Goal: Information Seeking & Learning: Learn about a topic

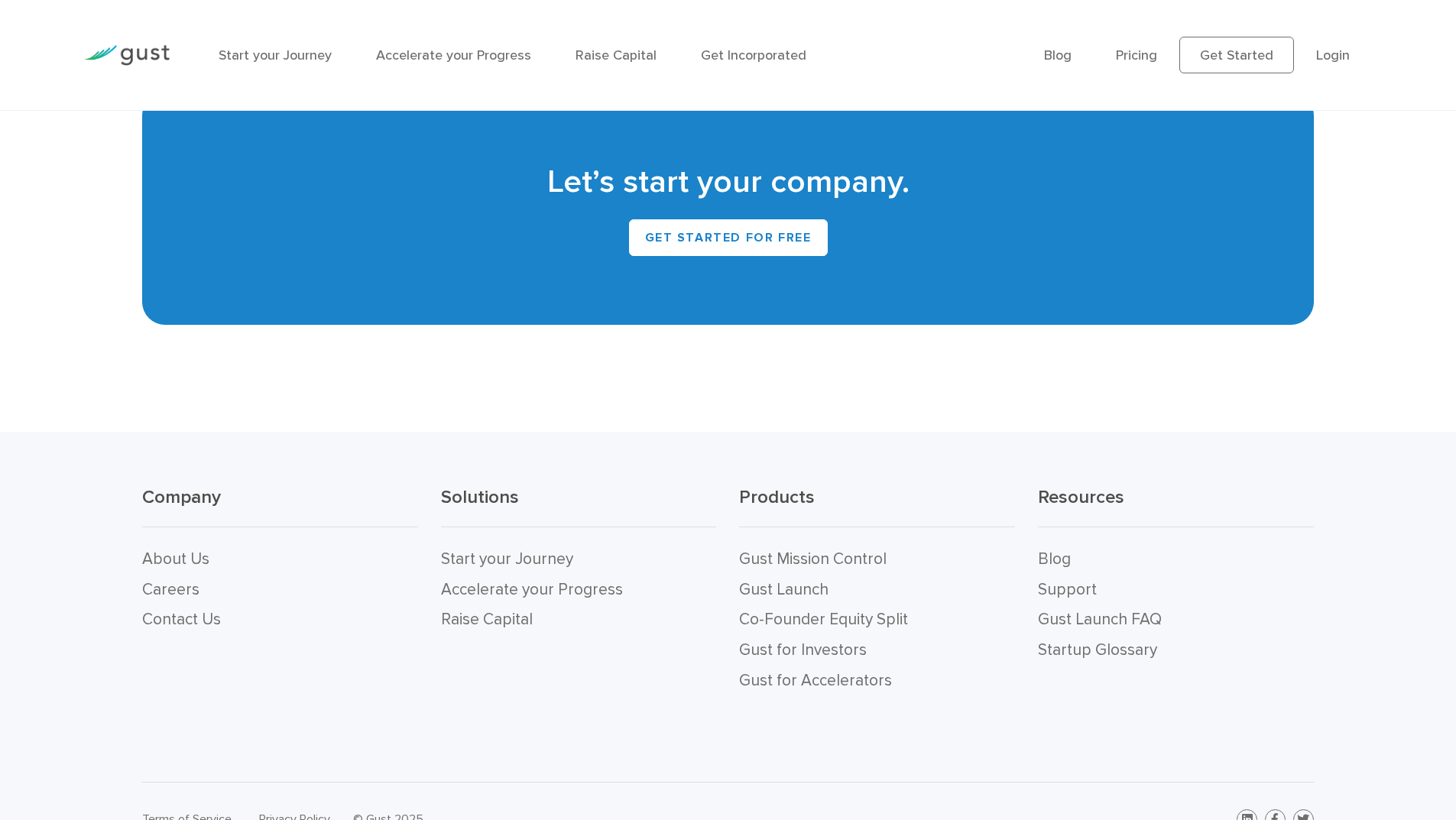
scroll to position [6716, 0]
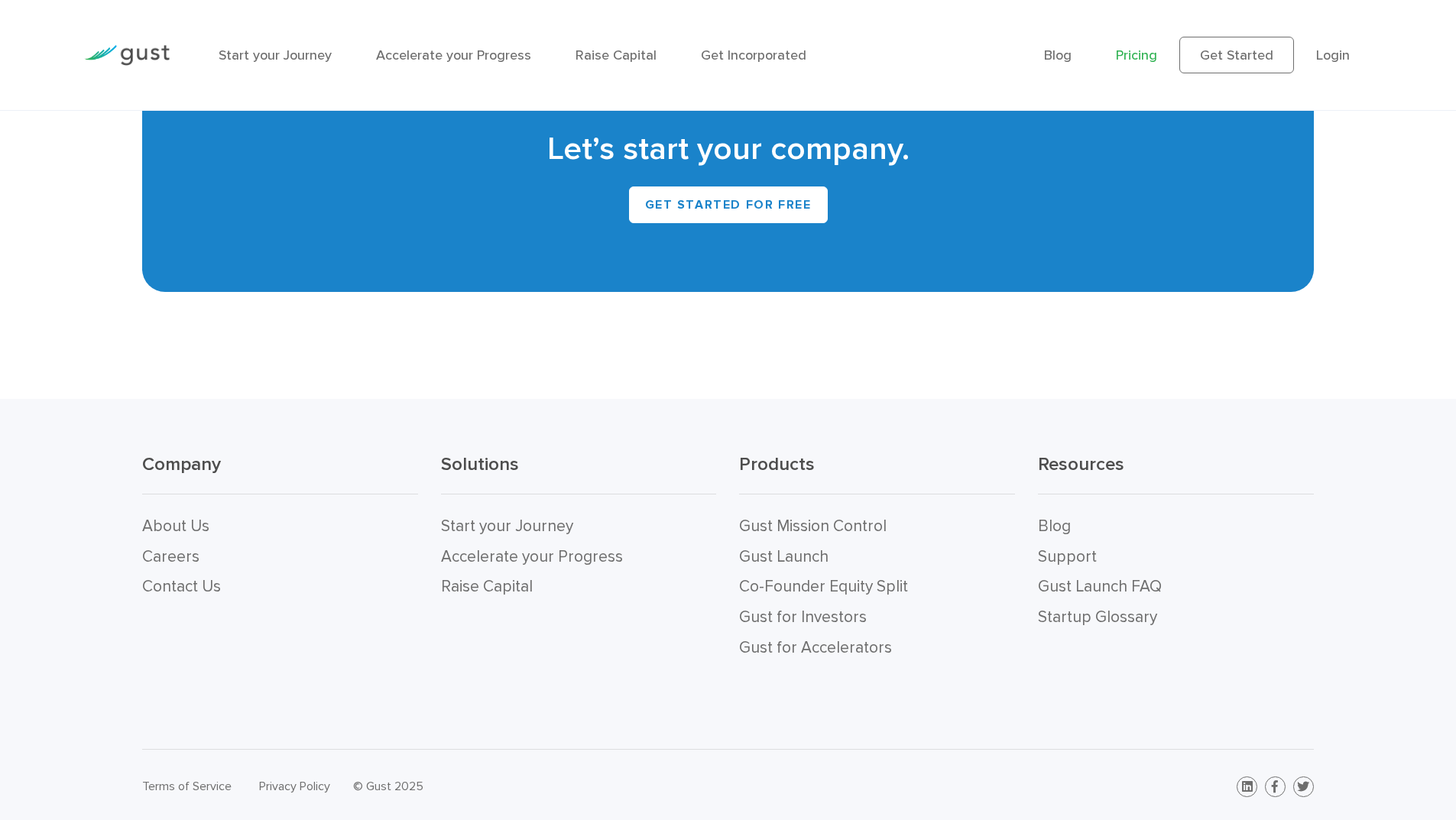
click at [1134, 55] on link "Pricing" at bounding box center [1136, 55] width 41 height 16
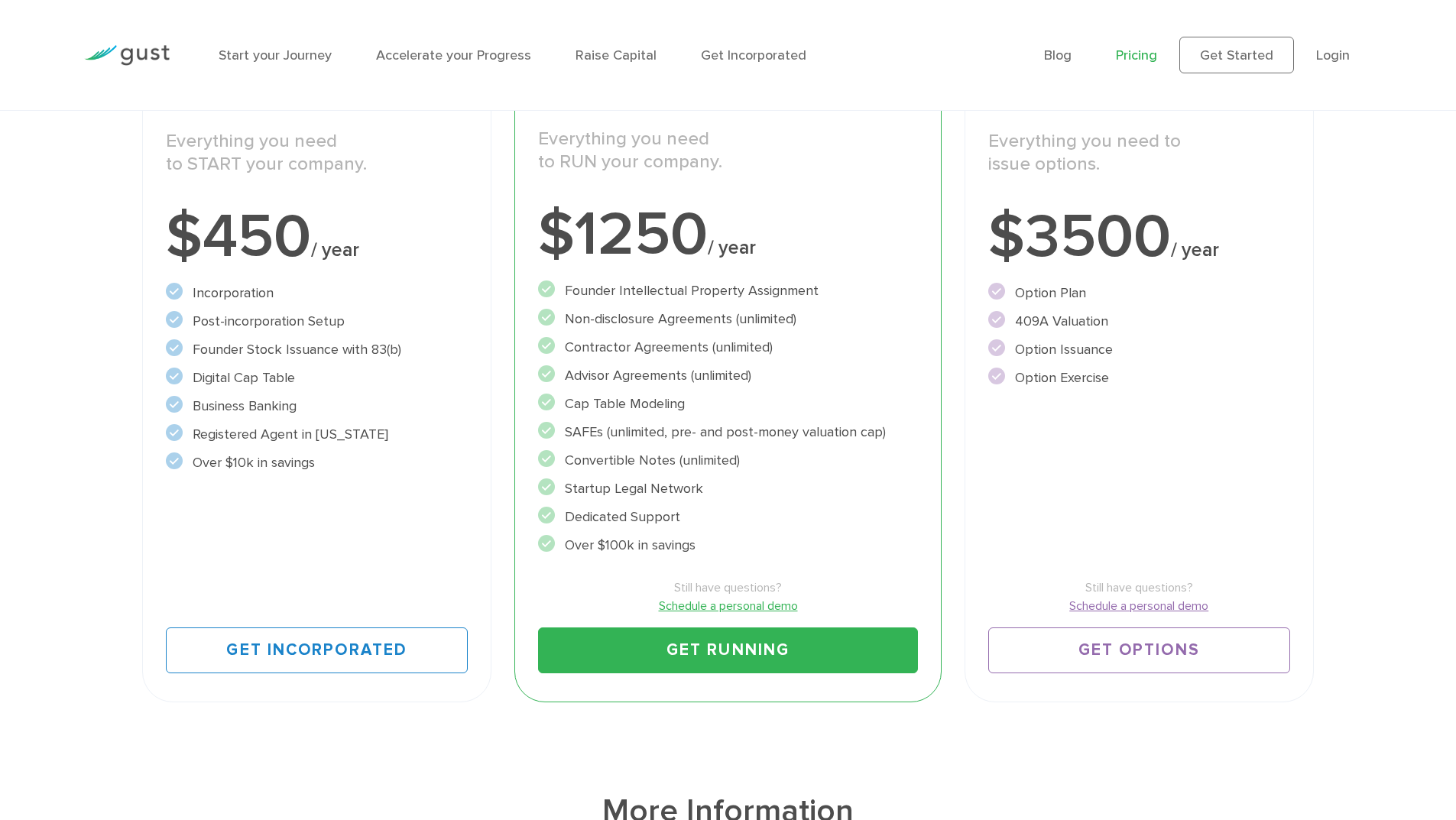
scroll to position [306, 0]
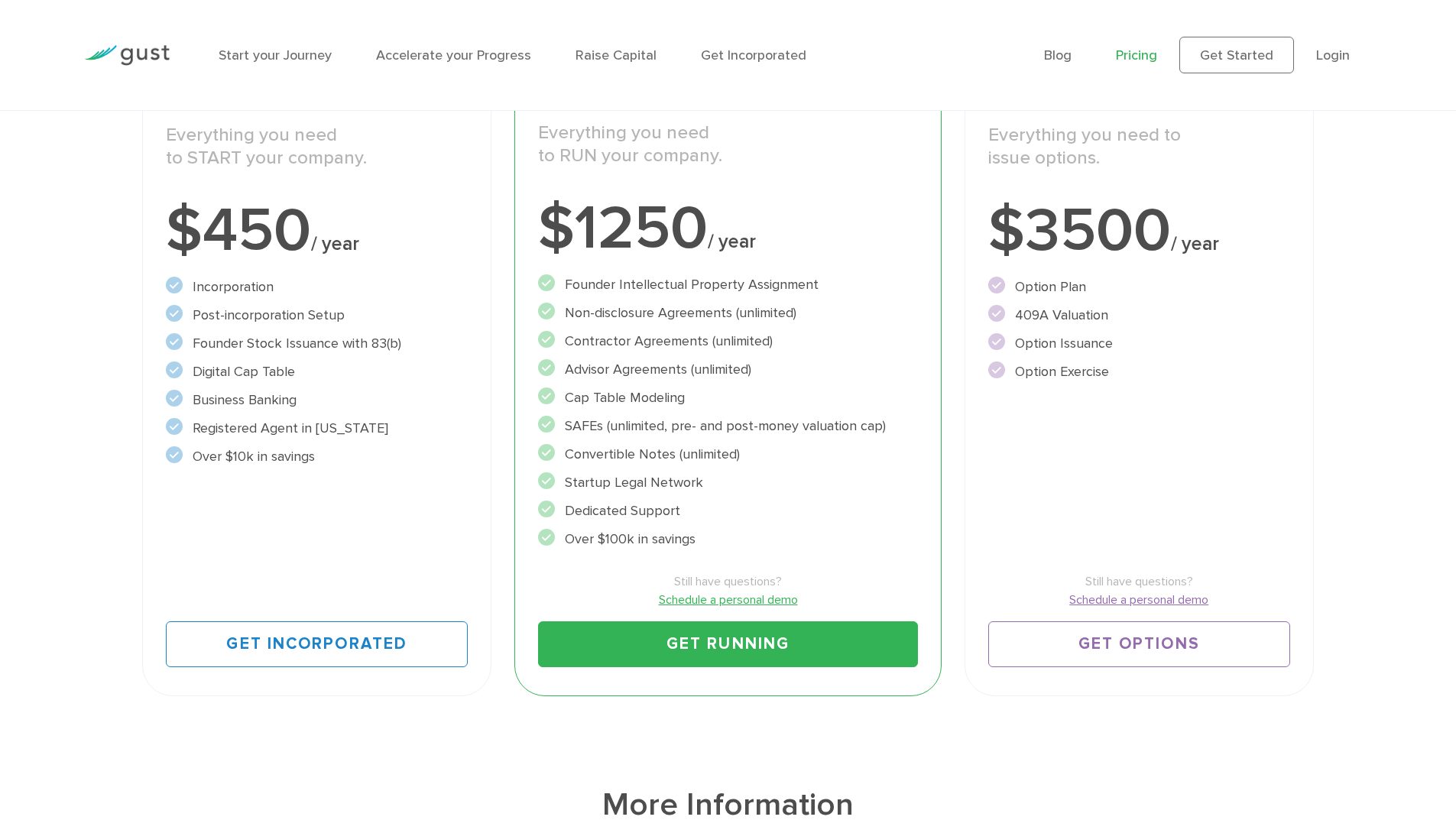
drag, startPoint x: 568, startPoint y: 456, endPoint x: 741, endPoint y: 519, distance: 184.1
click at [741, 519] on ul "Founder Intellectual Property Assignment" at bounding box center [727, 411] width 380 height 275
click at [741, 519] on li "Dedicated Support" at bounding box center [727, 510] width 380 height 20
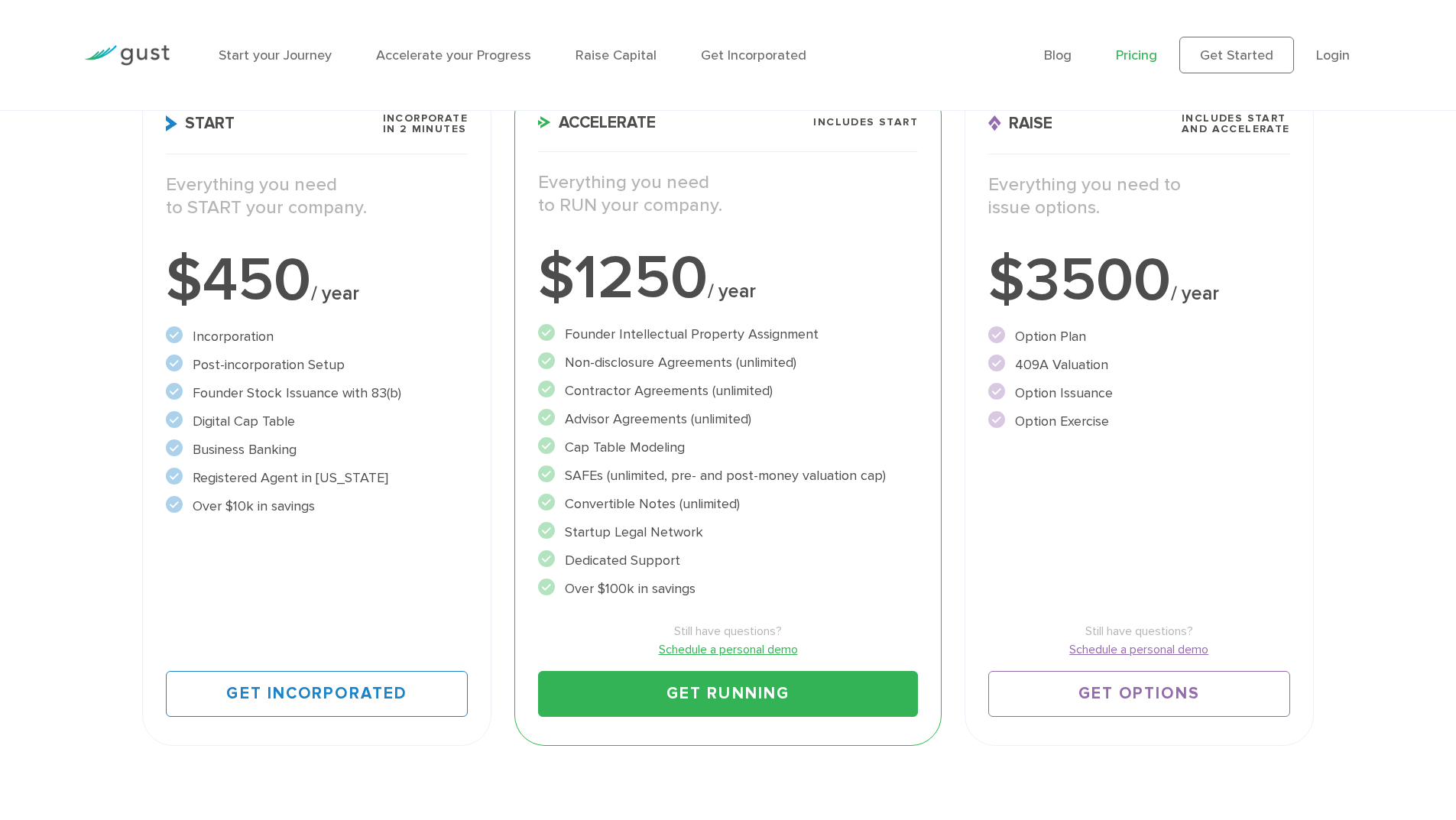
scroll to position [229, 0]
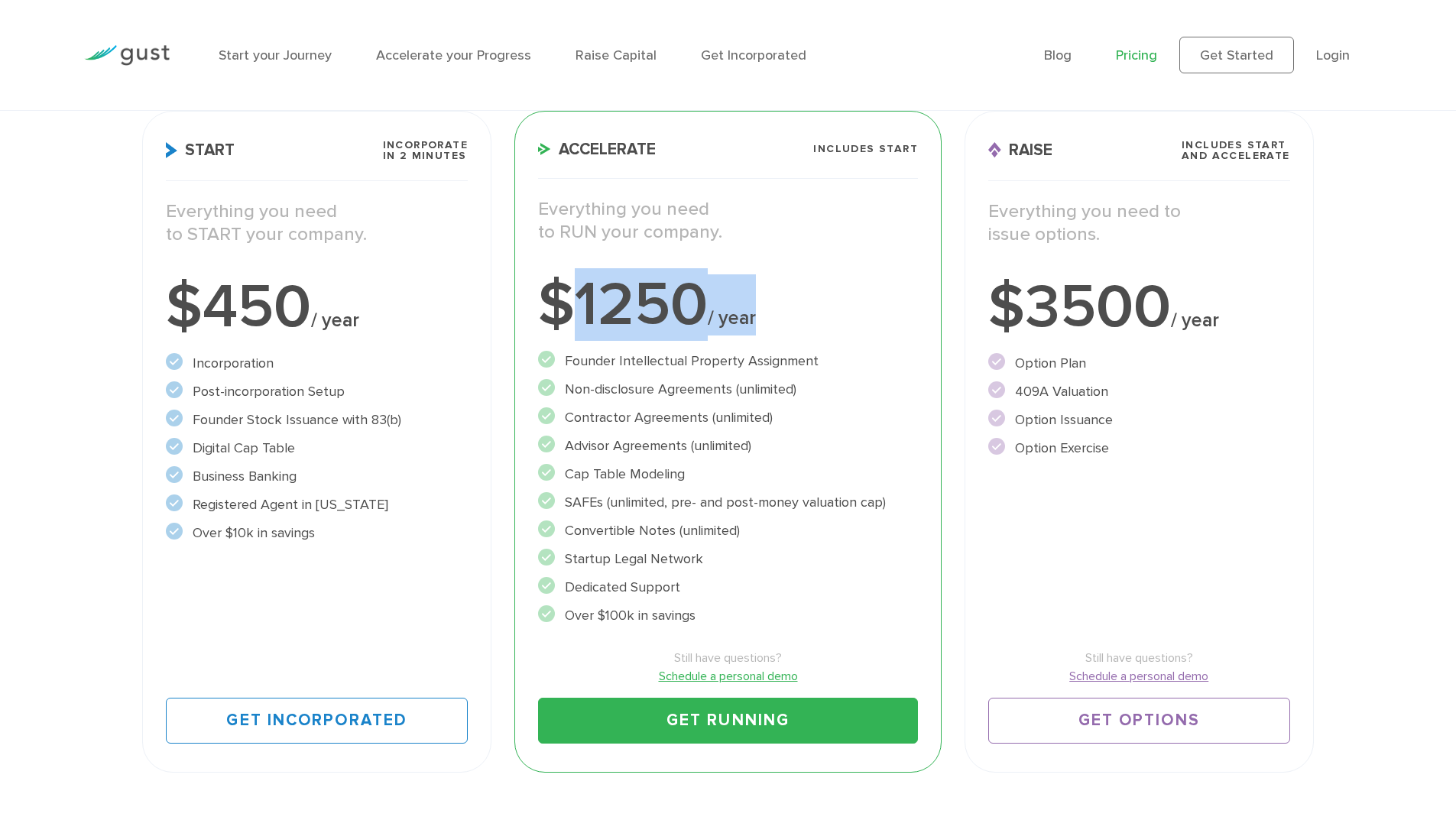
drag, startPoint x: 580, startPoint y: 311, endPoint x: 758, endPoint y: 321, distance: 178.3
click at [758, 321] on div "$1250 / year" at bounding box center [727, 305] width 380 height 62
drag, startPoint x: 776, startPoint y: 316, endPoint x: 556, endPoint y: 318, distance: 220.0
click at [556, 318] on div "$1250 / year" at bounding box center [727, 305] width 380 height 62
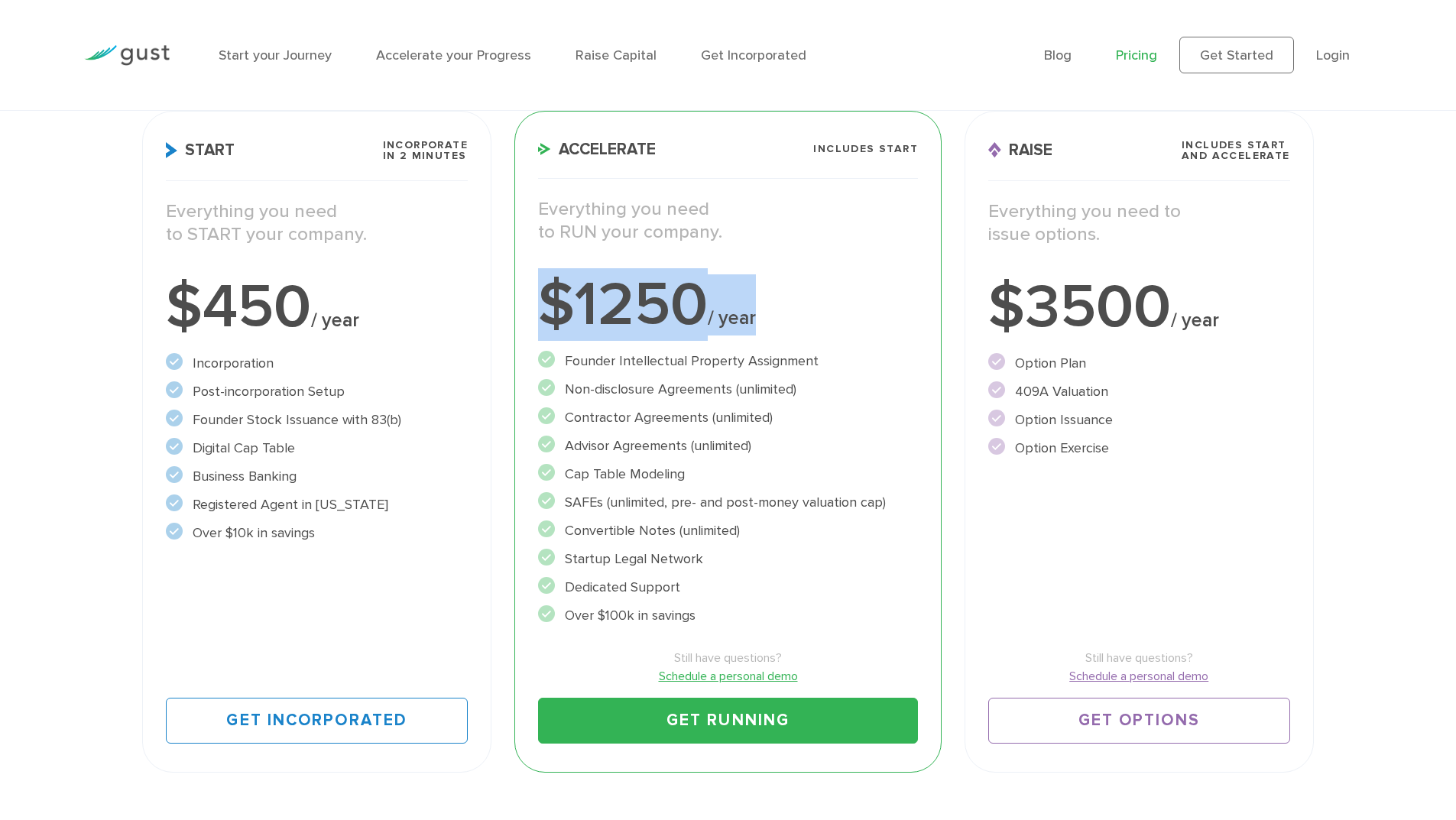
click at [556, 318] on div "$1250 / year" at bounding box center [727, 305] width 380 height 62
drag, startPoint x: 553, startPoint y: 317, endPoint x: 694, endPoint y: 309, distance: 141.2
click at [694, 309] on div "$1250 / year" at bounding box center [727, 305] width 380 height 62
drag, startPoint x: 767, startPoint y: 307, endPoint x: 551, endPoint y: 333, distance: 217.6
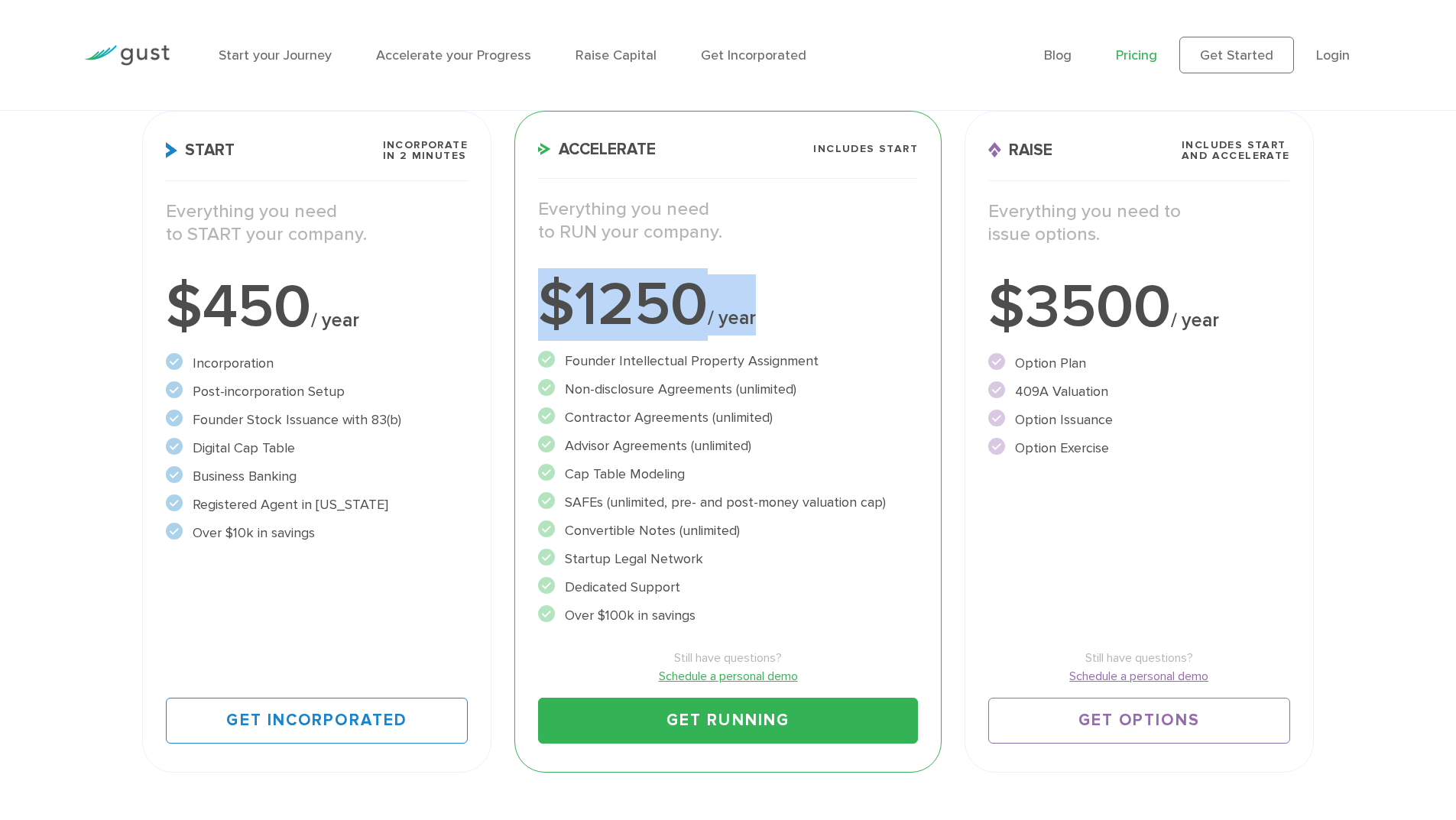
click at [551, 333] on div "$1250 / year" at bounding box center [727, 305] width 380 height 62
drag, startPoint x: 544, startPoint y: 316, endPoint x: 755, endPoint y: 318, distance: 211.0
click at [755, 318] on div "$1250 / year" at bounding box center [727, 305] width 380 height 62
click at [755, 318] on span "/ year" at bounding box center [732, 318] width 48 height 23
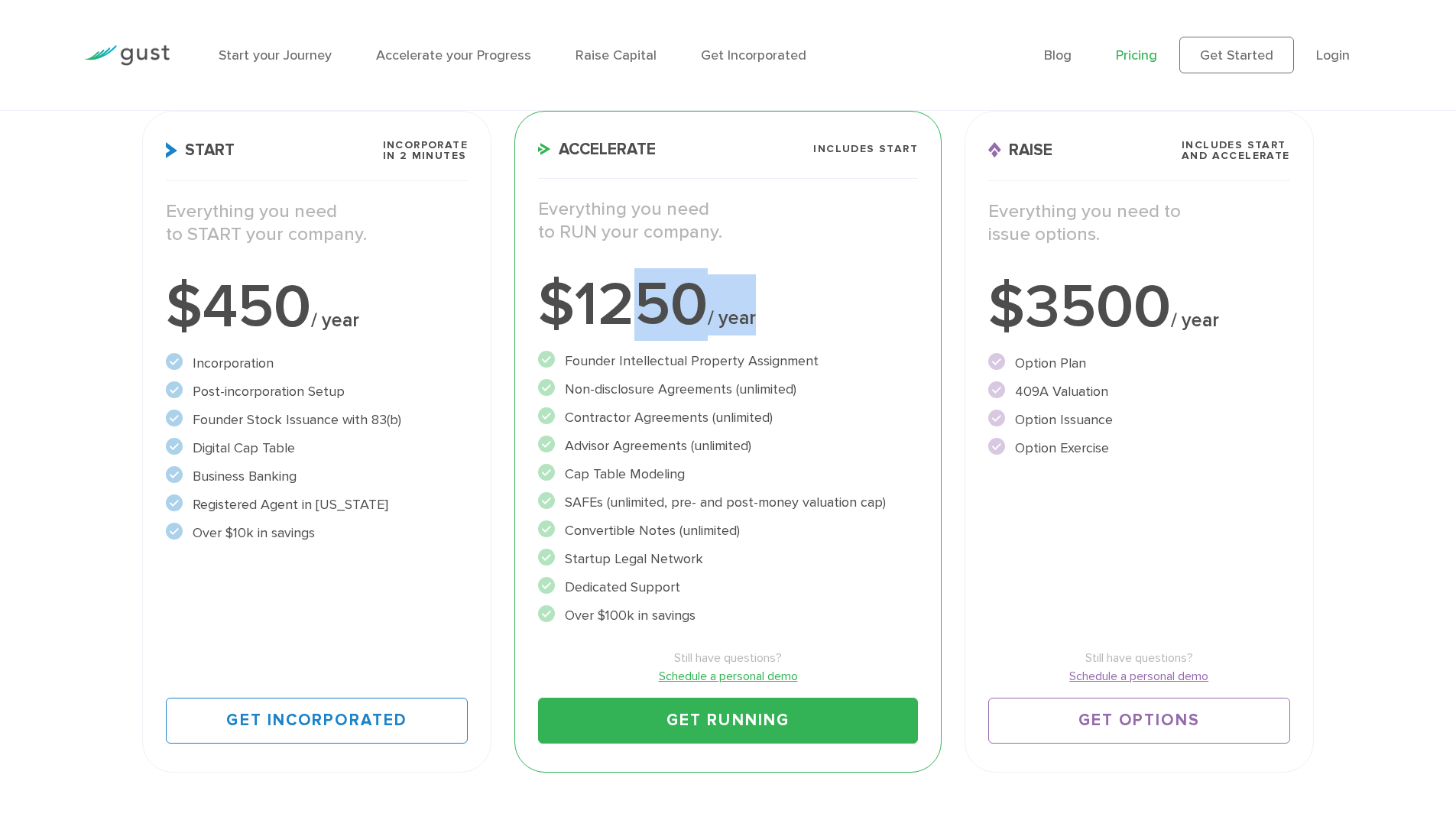
drag, startPoint x: 643, startPoint y: 313, endPoint x: 755, endPoint y: 320, distance: 112.2
click at [755, 320] on div "$1250 / year" at bounding box center [727, 305] width 380 height 62
click at [758, 320] on div "$1250 / year" at bounding box center [727, 305] width 380 height 62
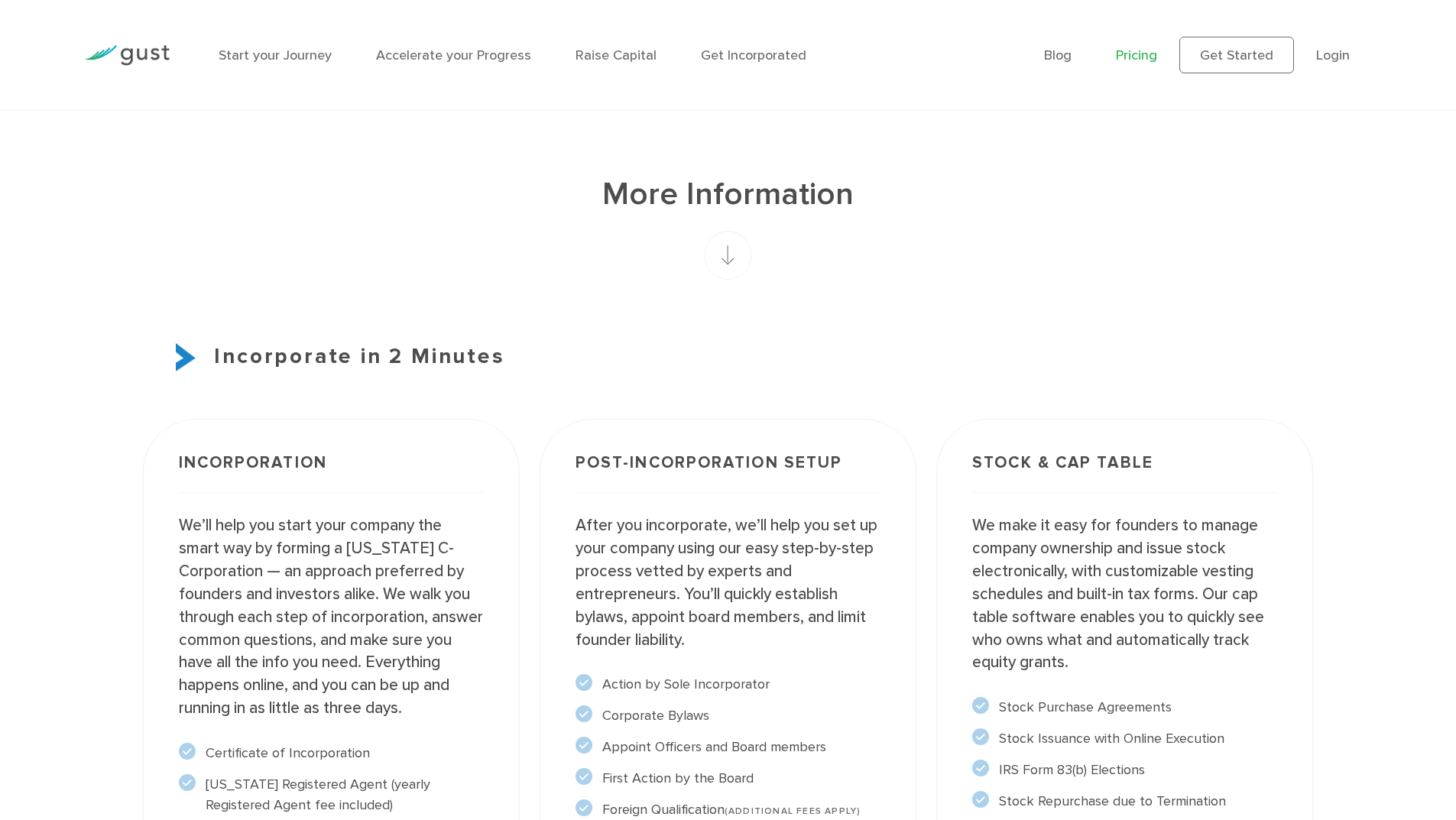
scroll to position [917, 0]
click at [731, 255] on rect at bounding box center [728, 254] width 46 height 49
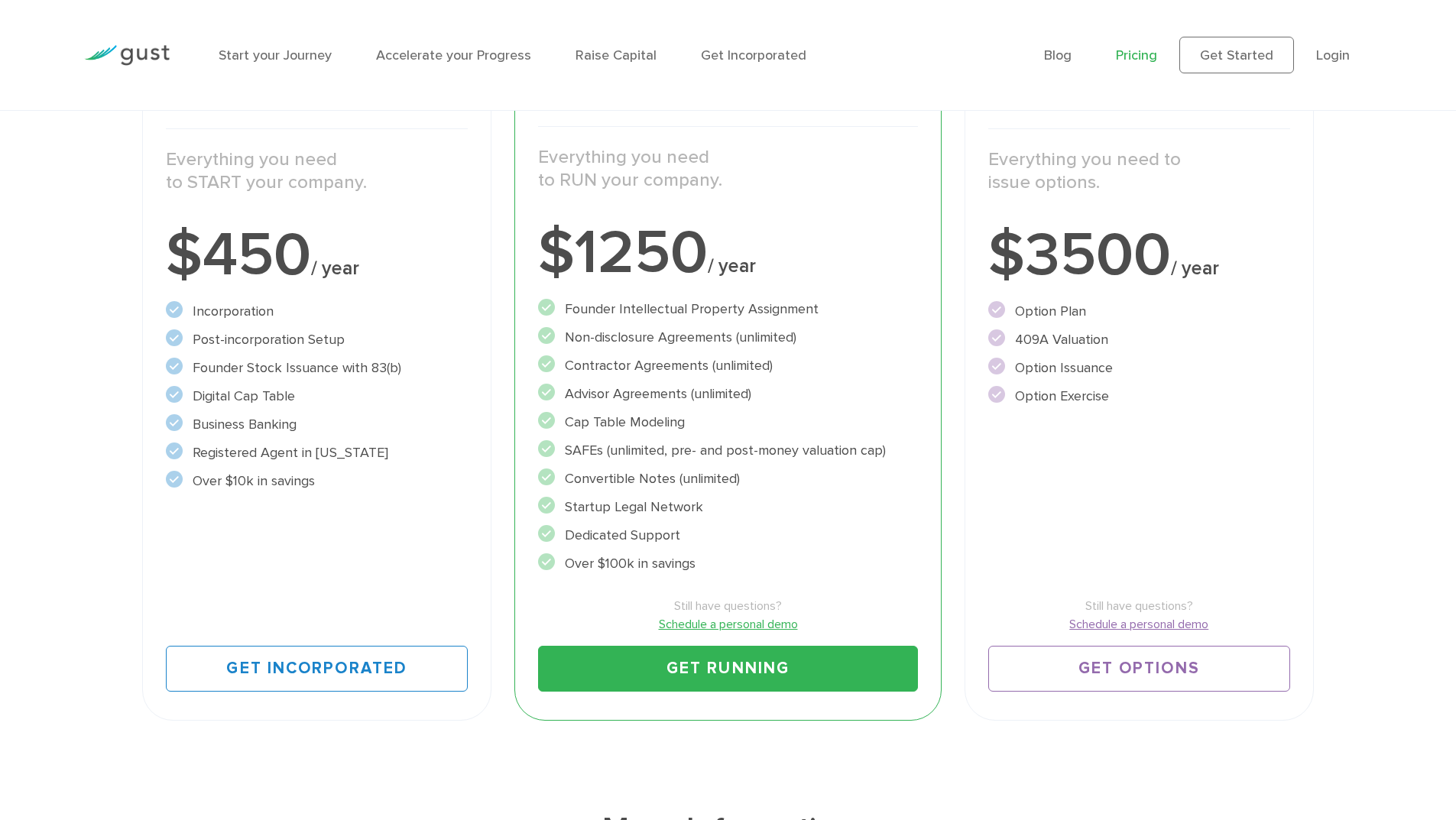
scroll to position [76, 0]
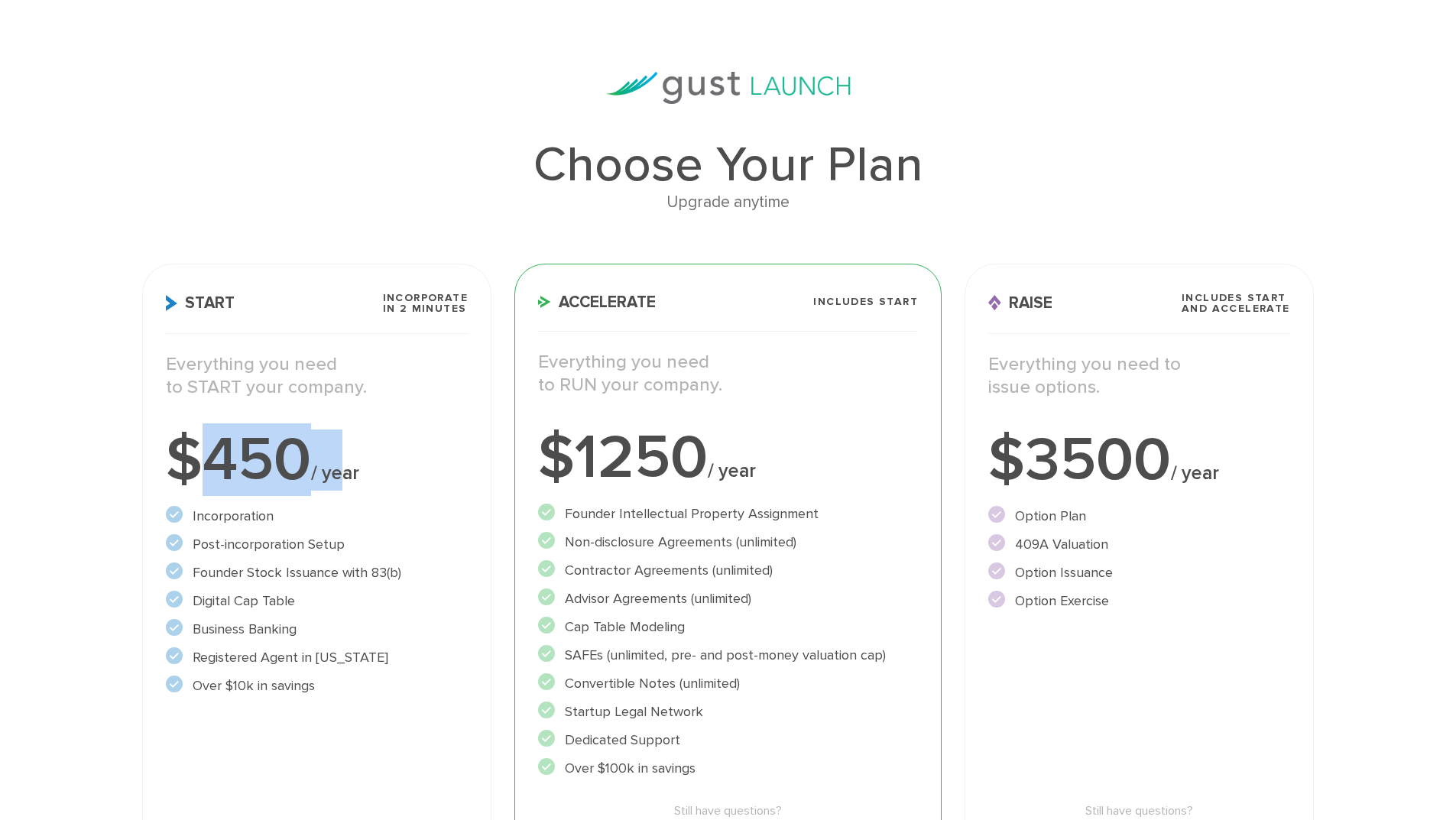
drag, startPoint x: 220, startPoint y: 454, endPoint x: 342, endPoint y: 437, distance: 123.2
click at [342, 437] on div "$450 / year" at bounding box center [316, 460] width 302 height 62
drag, startPoint x: 228, startPoint y: 470, endPoint x: 314, endPoint y: 469, distance: 86.0
click at [314, 469] on div "$450 / year" at bounding box center [316, 460] width 302 height 62
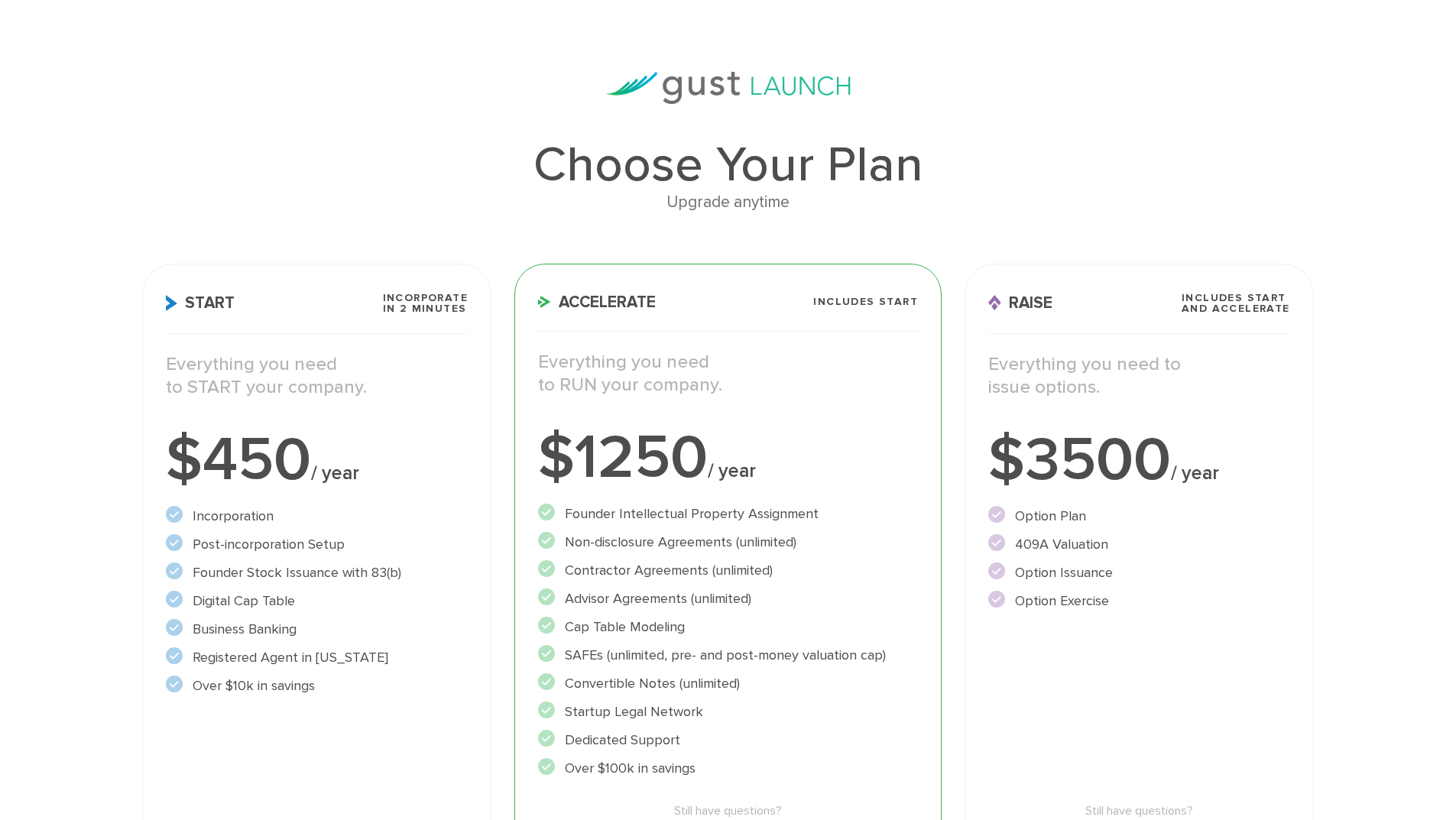
click at [314, 469] on span "/ year" at bounding box center [335, 473] width 48 height 23
drag, startPoint x: 208, startPoint y: 478, endPoint x: 319, endPoint y: 478, distance: 111.0
click at [319, 478] on div "$450 / year" at bounding box center [316, 460] width 302 height 62
click at [319, 478] on span "/ year" at bounding box center [335, 473] width 48 height 23
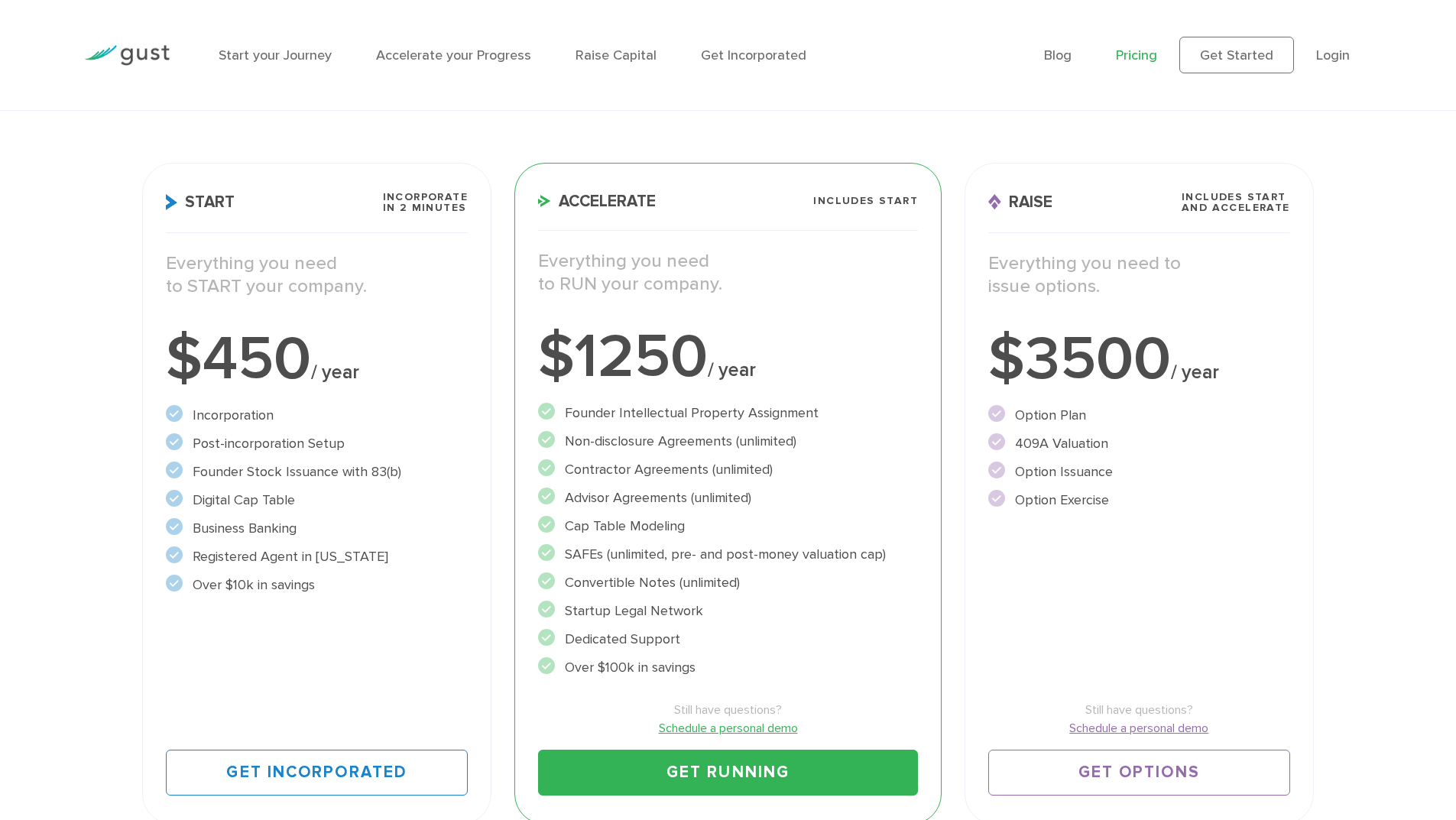
scroll to position [229, 0]
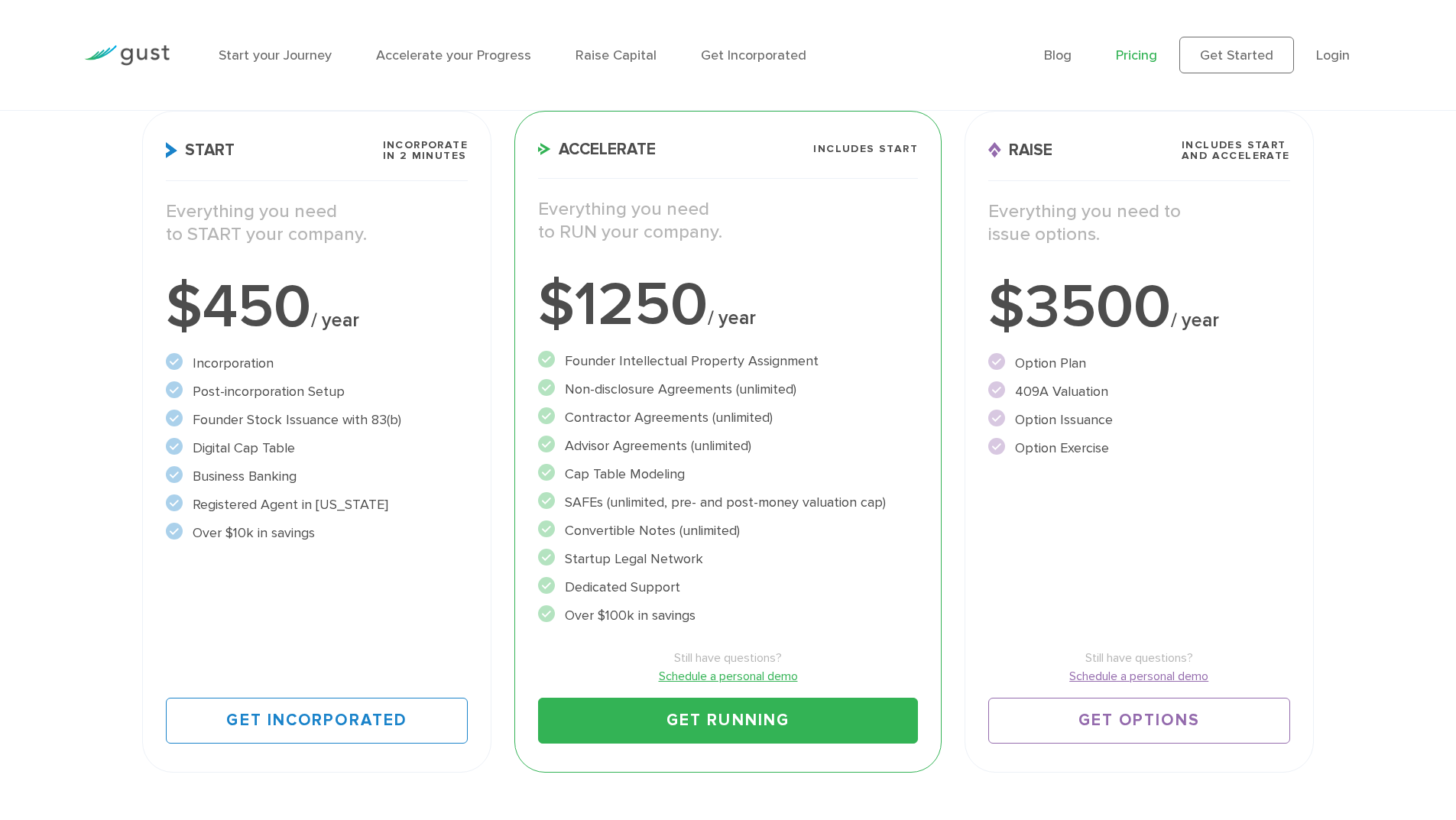
drag, startPoint x: 207, startPoint y: 366, endPoint x: 300, endPoint y: 492, distance: 156.6
click at [300, 492] on ul "Incorporation" at bounding box center [316, 448] width 302 height 190
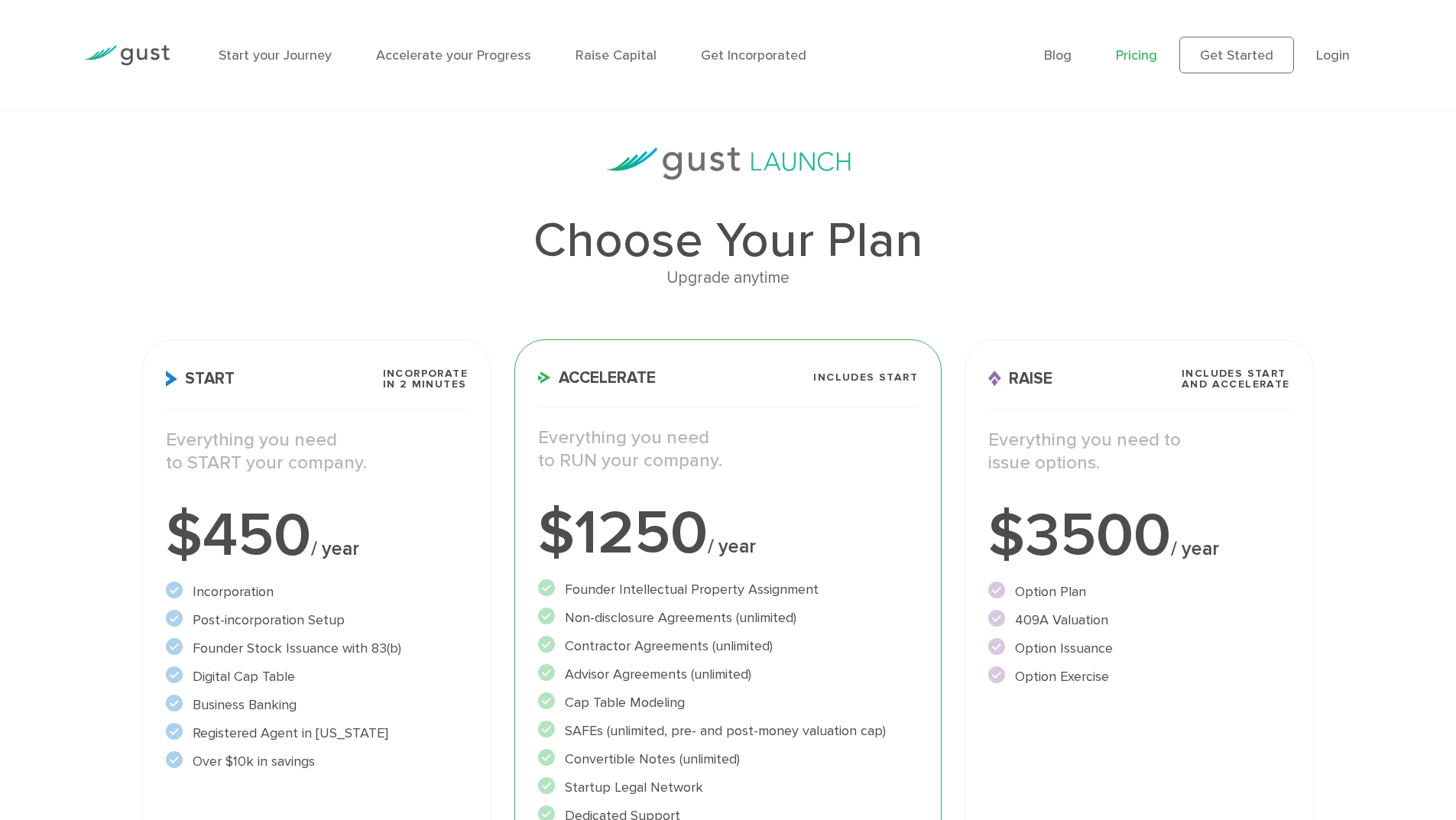
scroll to position [0, 0]
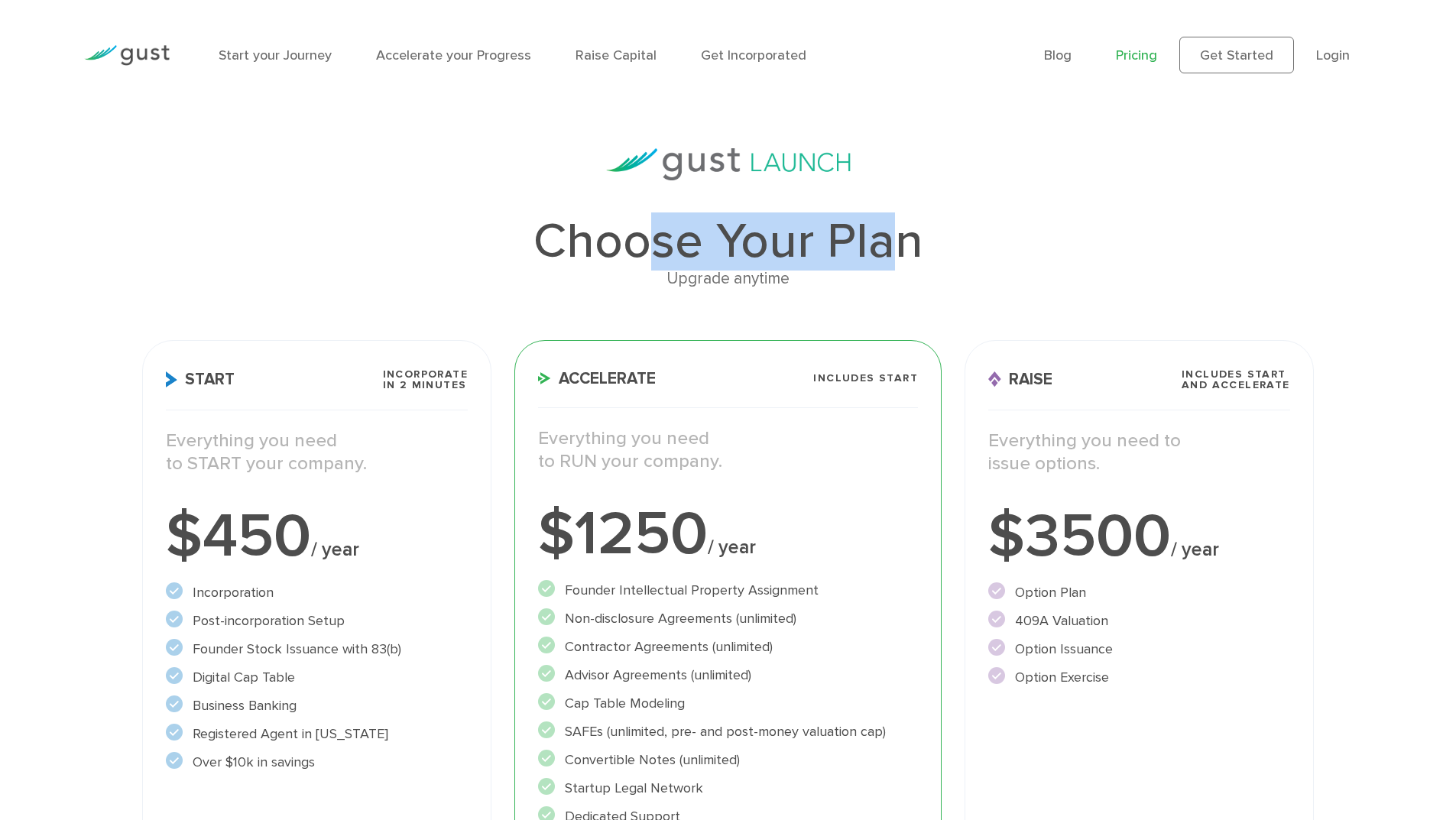
drag, startPoint x: 664, startPoint y: 236, endPoint x: 890, endPoint y: 251, distance: 226.5
click at [890, 251] on h1 "Choose Your Plan" at bounding box center [727, 241] width 1170 height 49
drag, startPoint x: 774, startPoint y: 252, endPoint x: 679, endPoint y: 264, distance: 95.8
click at [679, 264] on h1 "Choose Your Plan" at bounding box center [727, 241] width 1170 height 49
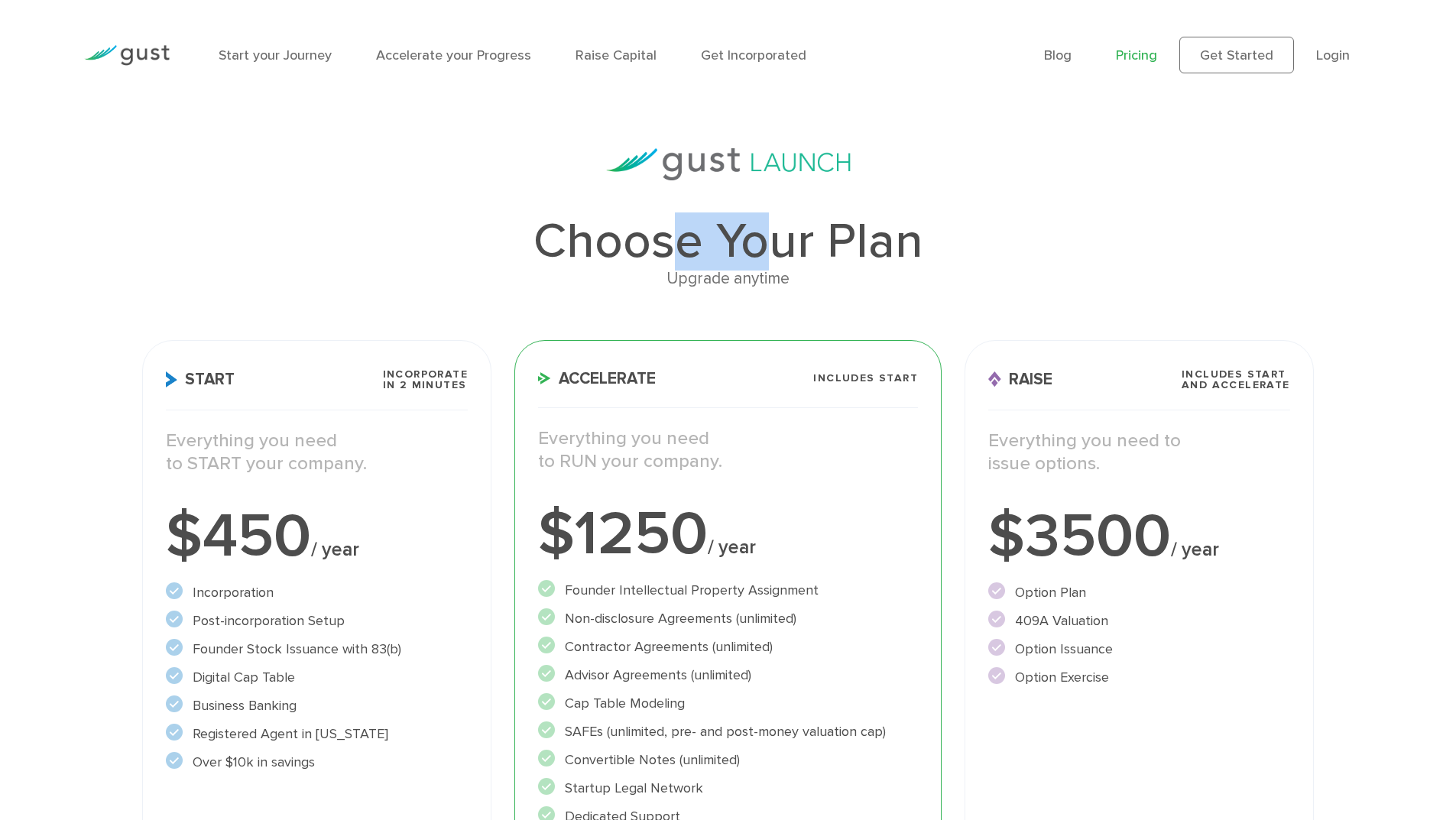
click at [679, 264] on h1 "Choose Your Plan" at bounding box center [727, 241] width 1170 height 49
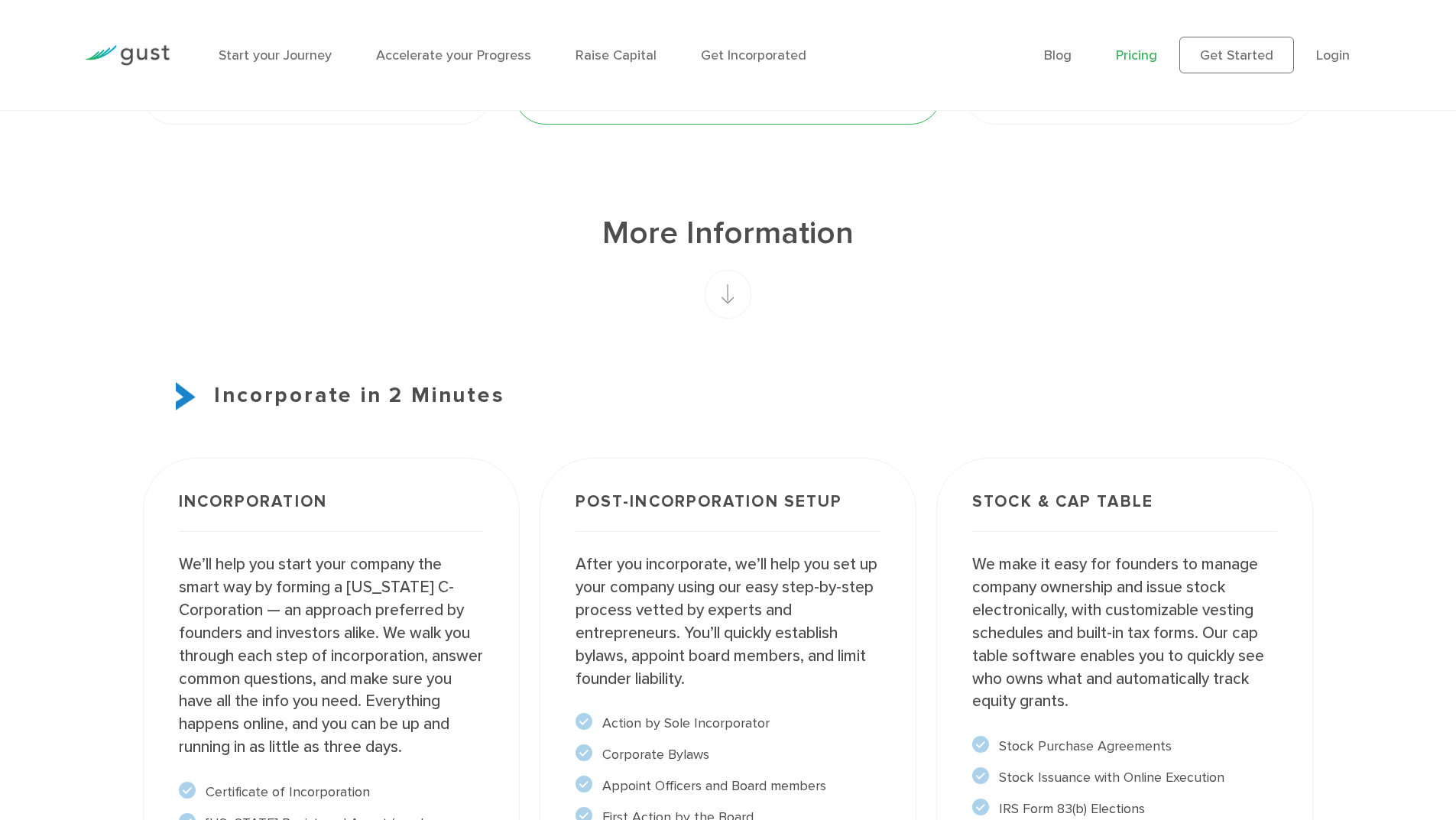
scroll to position [917, 0]
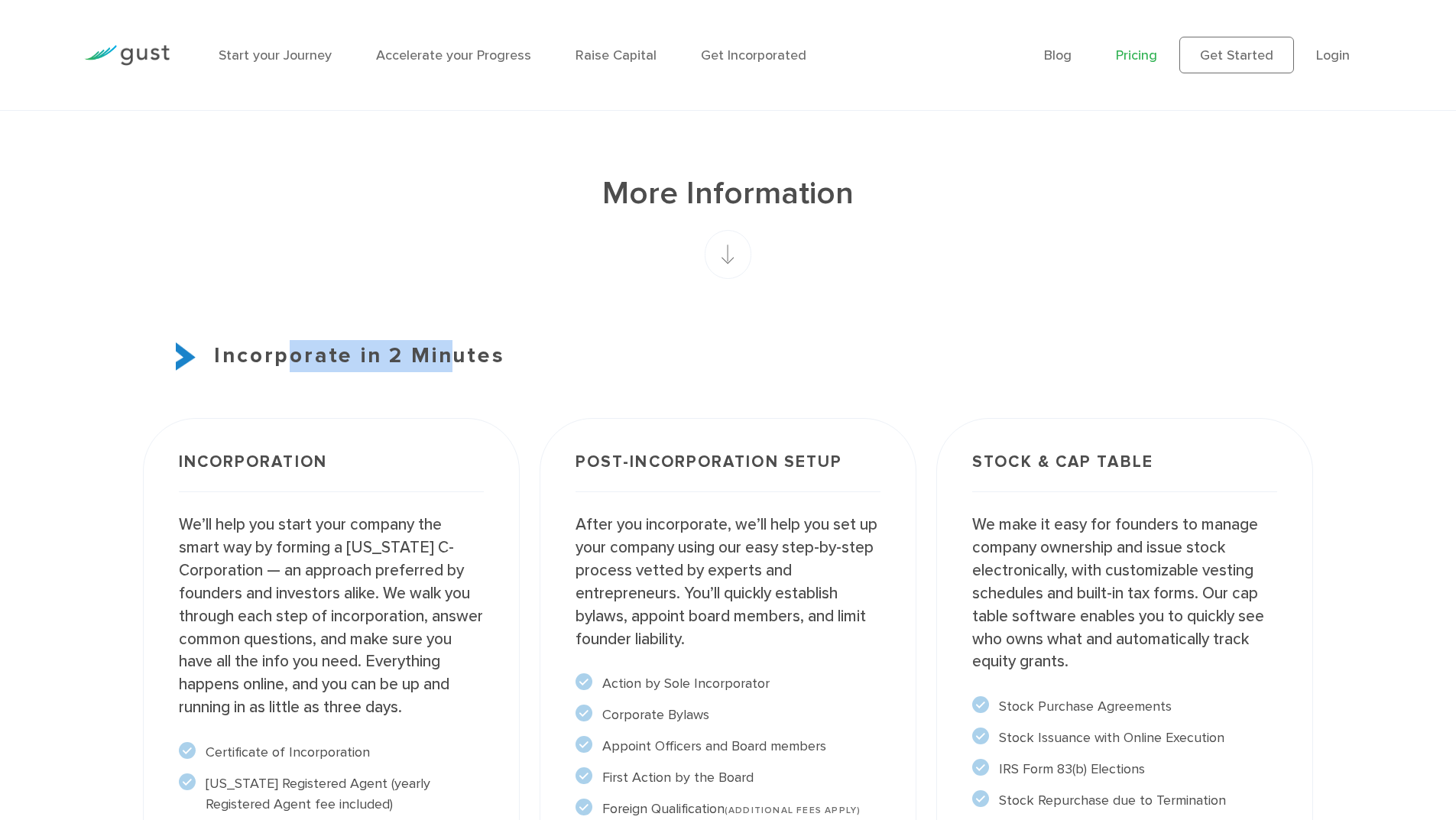
drag, startPoint x: 301, startPoint y: 359, endPoint x: 439, endPoint y: 360, distance: 138.0
click at [439, 360] on h3 "Incorporate in 2 Minutes" at bounding box center [727, 356] width 1170 height 32
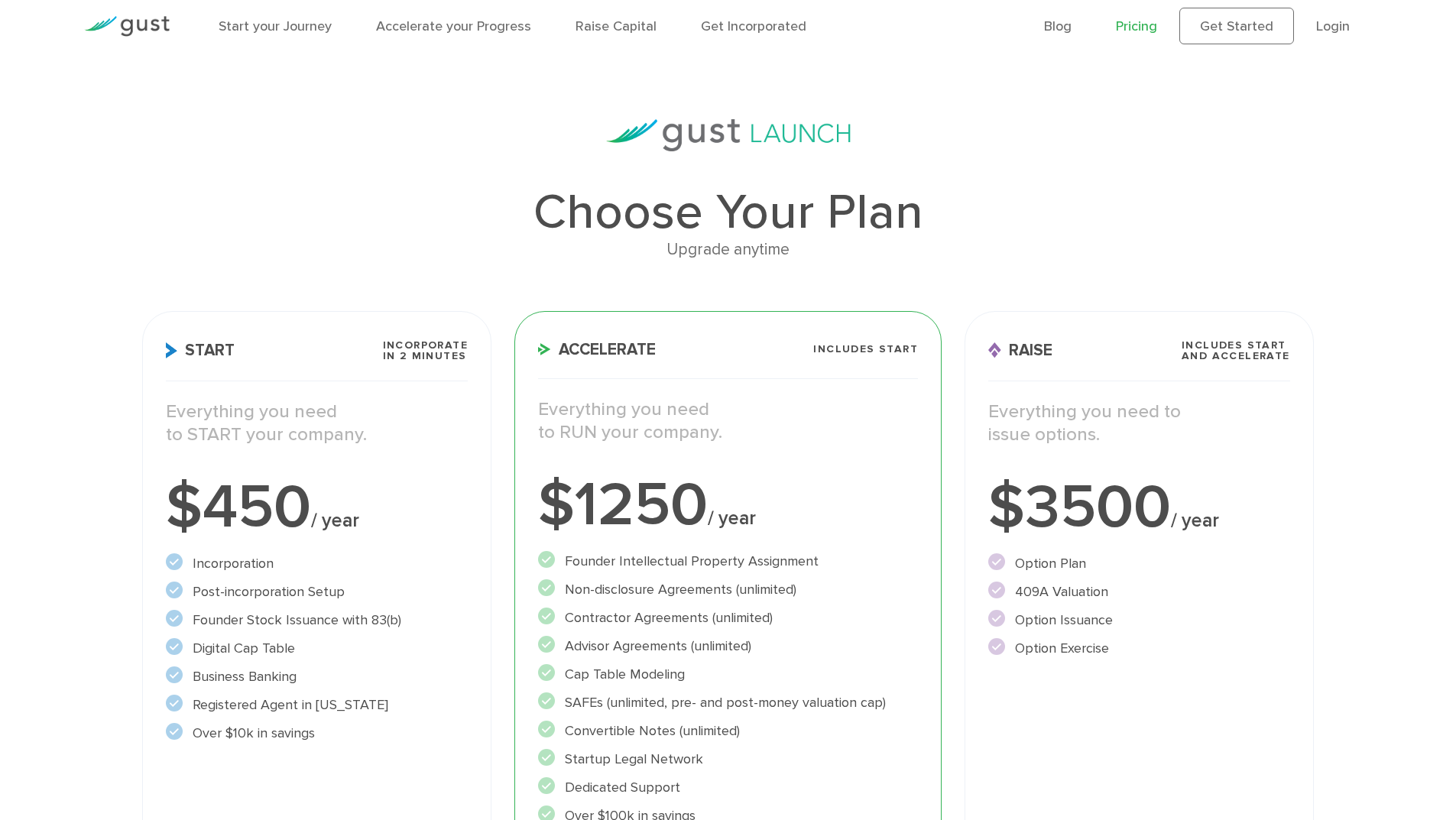
scroll to position [0, 0]
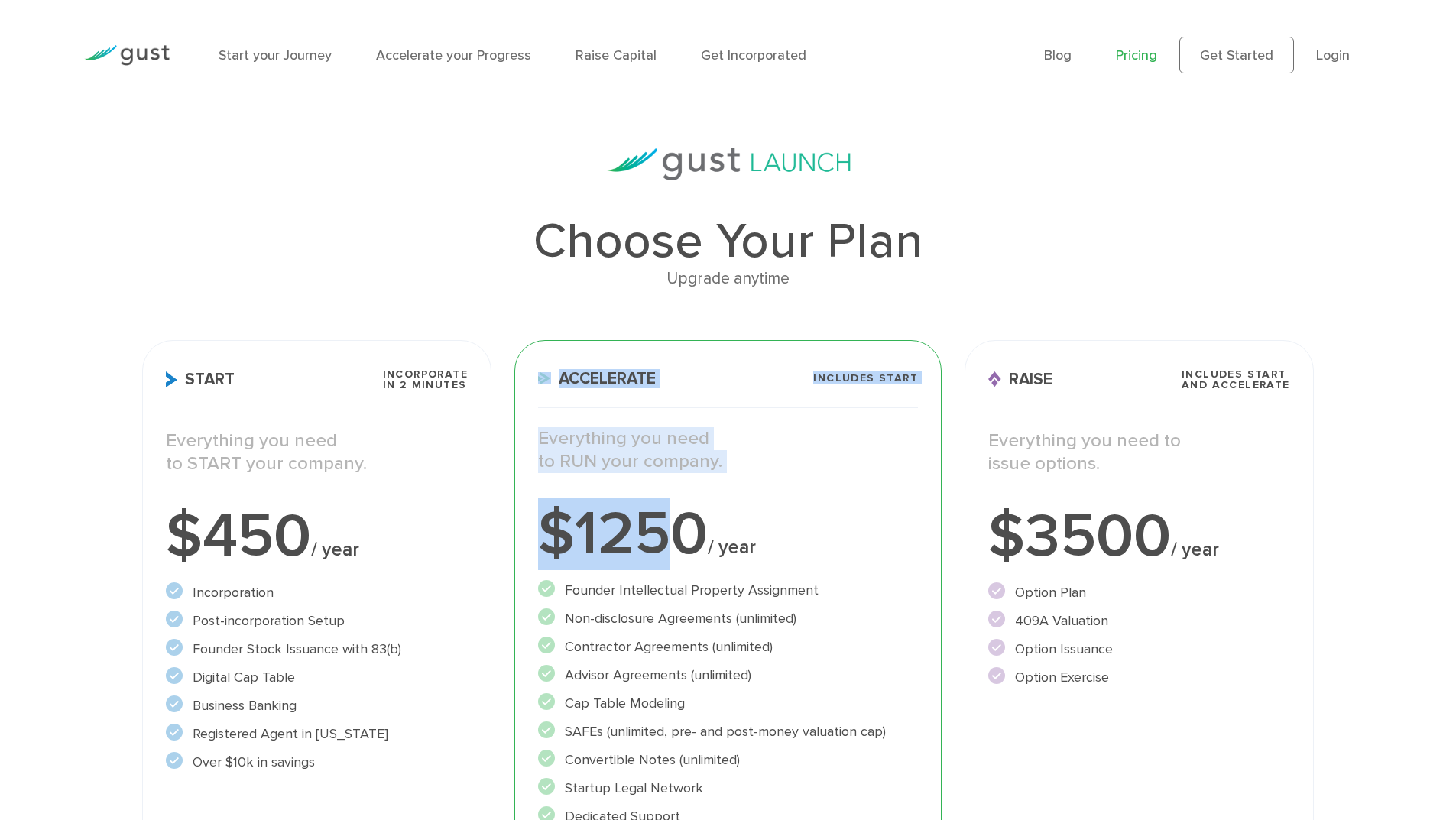
drag, startPoint x: 538, startPoint y: 375, endPoint x: 686, endPoint y: 563, distance: 239.3
click at [686, 563] on div "Accelerate Includes START Everything you need to RUN your company. $1250 / year…" at bounding box center [728, 671] width 427 height 661
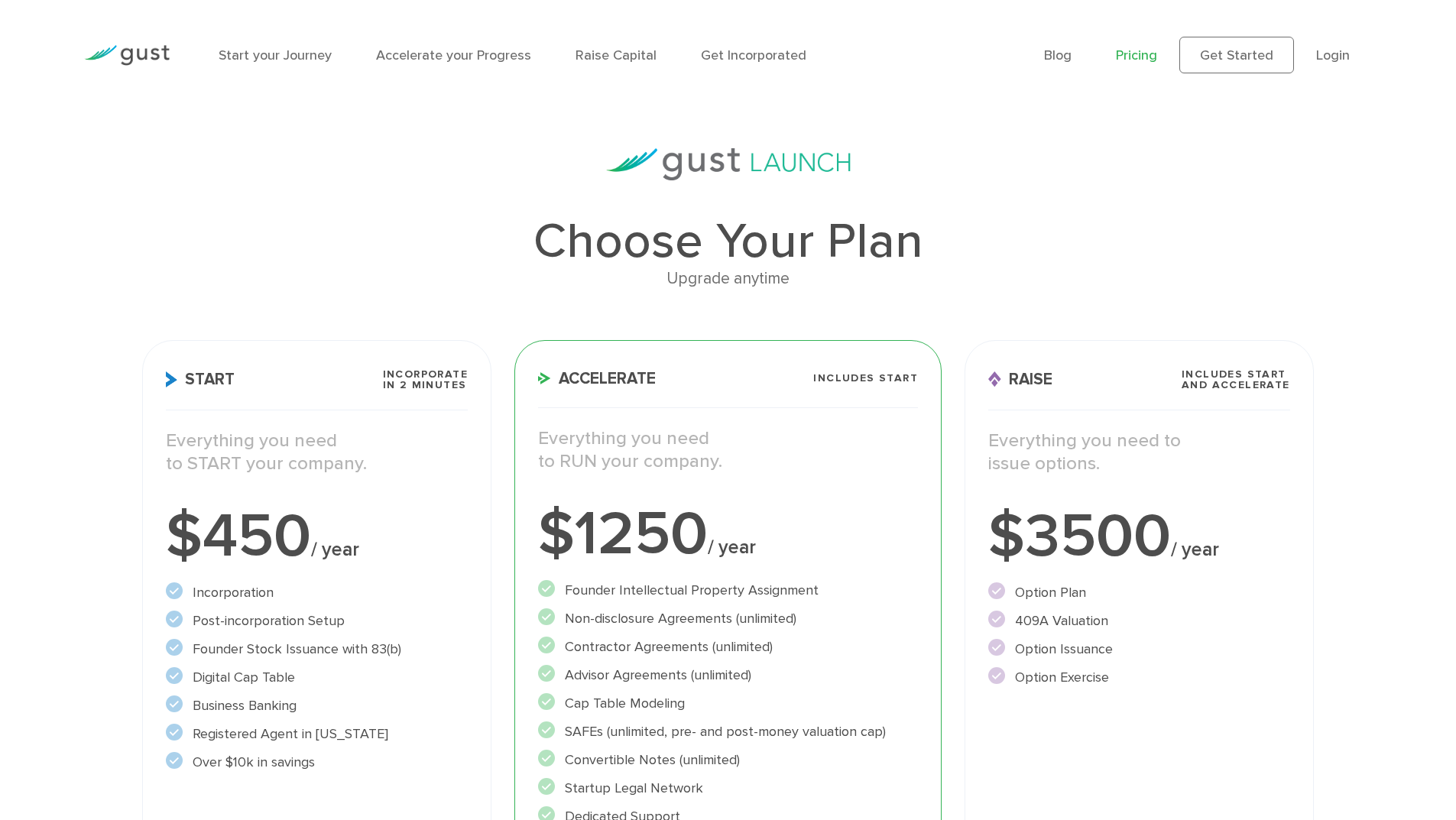
click at [697, 559] on div "$1250 / year" at bounding box center [727, 534] width 380 height 62
drag, startPoint x: 687, startPoint y: 437, endPoint x: 566, endPoint y: 416, distance: 122.8
click at [566, 416] on div "Accelerate Includes START Everything you need to RUN your company. $1250 / year…" at bounding box center [728, 671] width 427 height 661
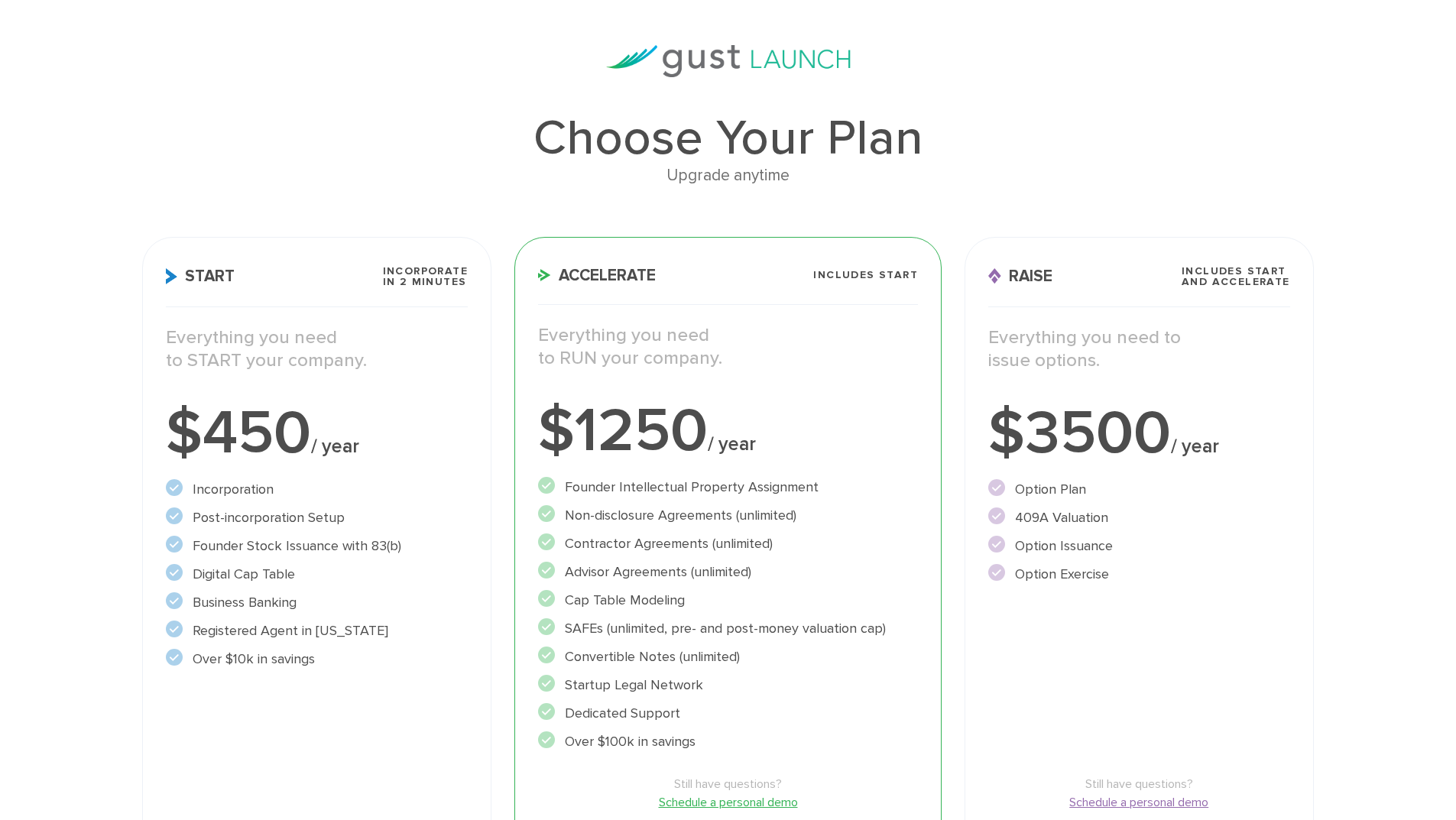
scroll to position [76, 0]
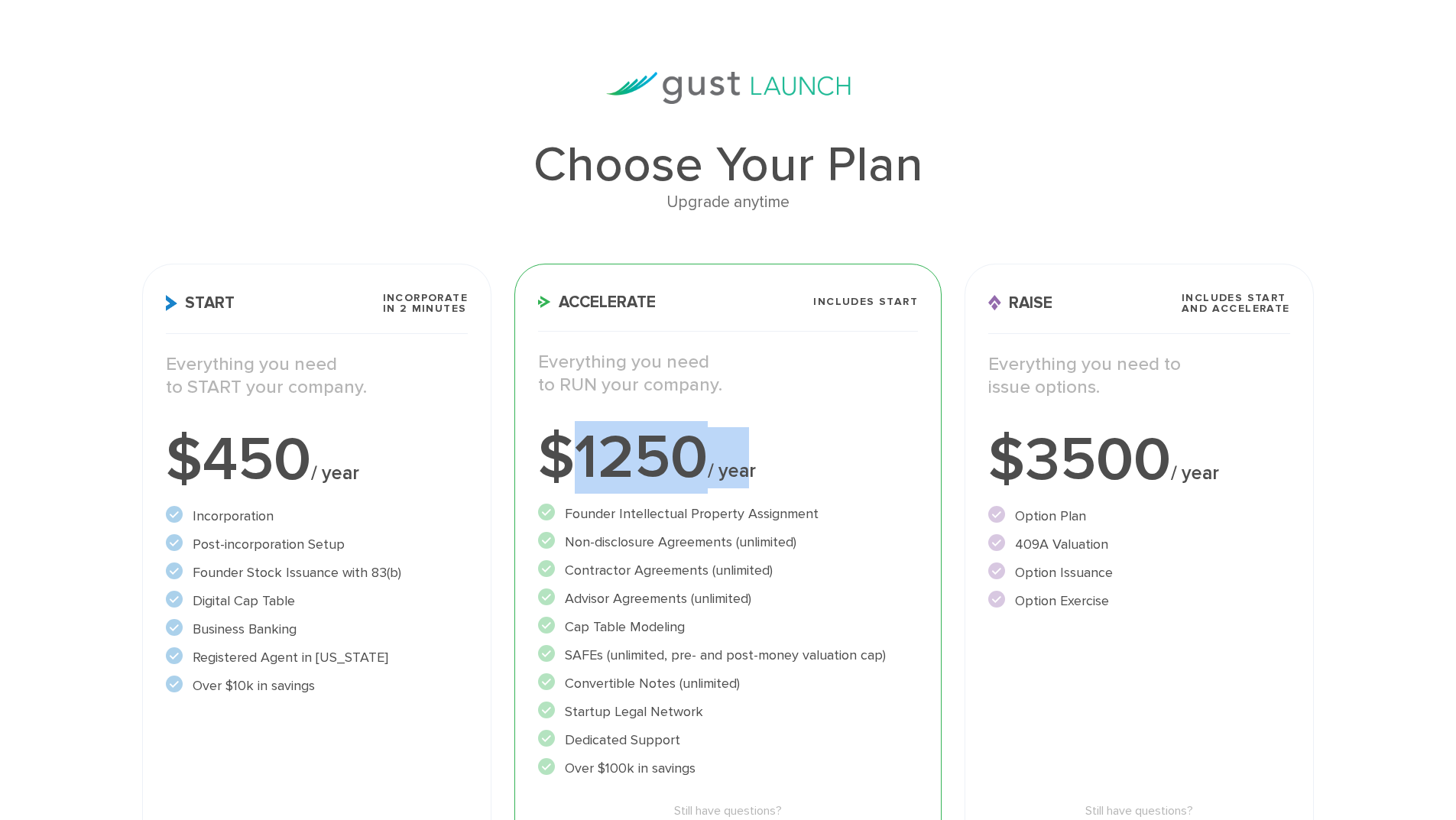
drag, startPoint x: 583, startPoint y: 438, endPoint x: 747, endPoint y: 460, distance: 165.5
click at [747, 460] on div "$1250 / year" at bounding box center [727, 458] width 380 height 62
click at [747, 460] on span "/ year" at bounding box center [732, 471] width 48 height 23
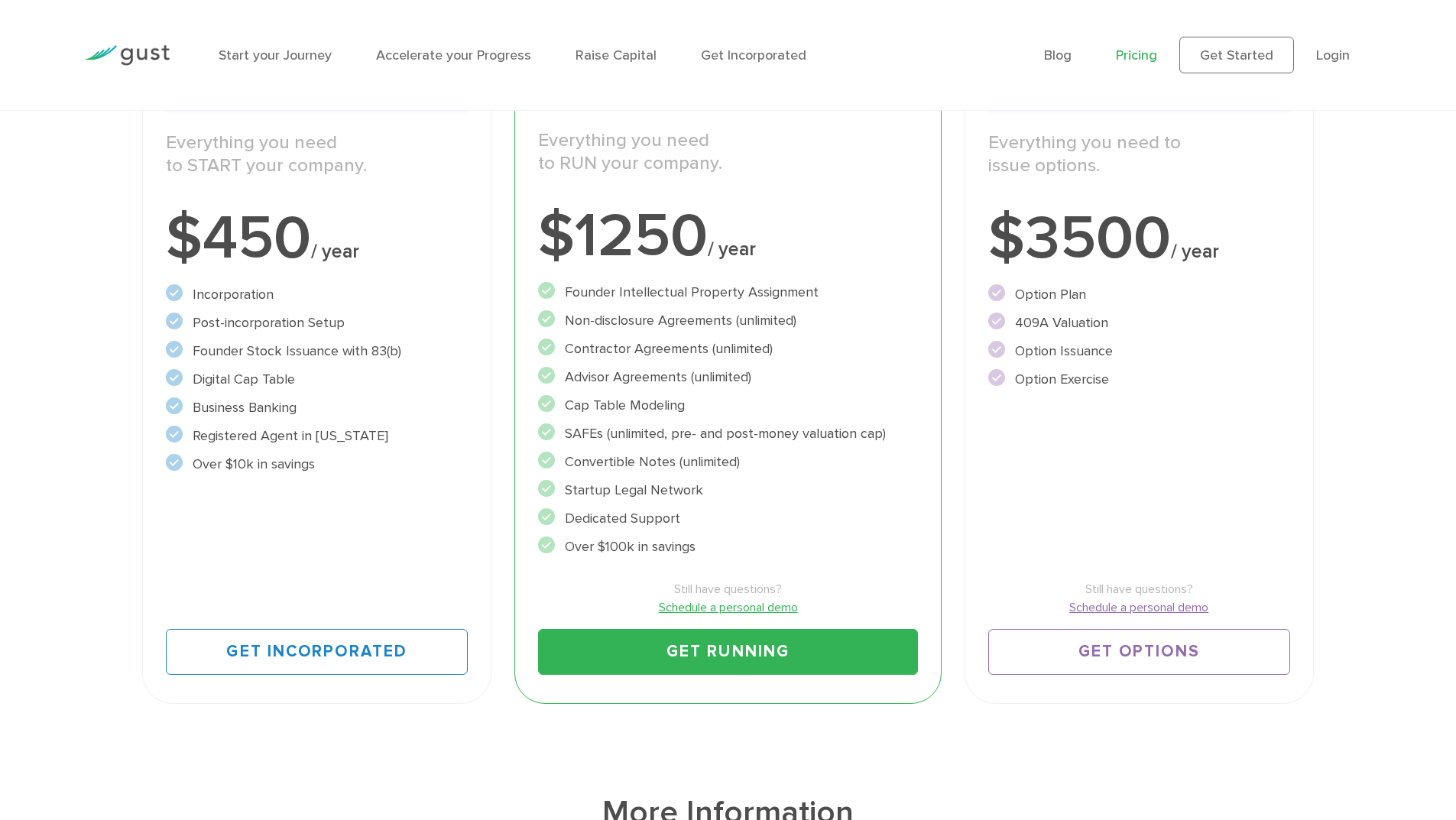
scroll to position [153, 0]
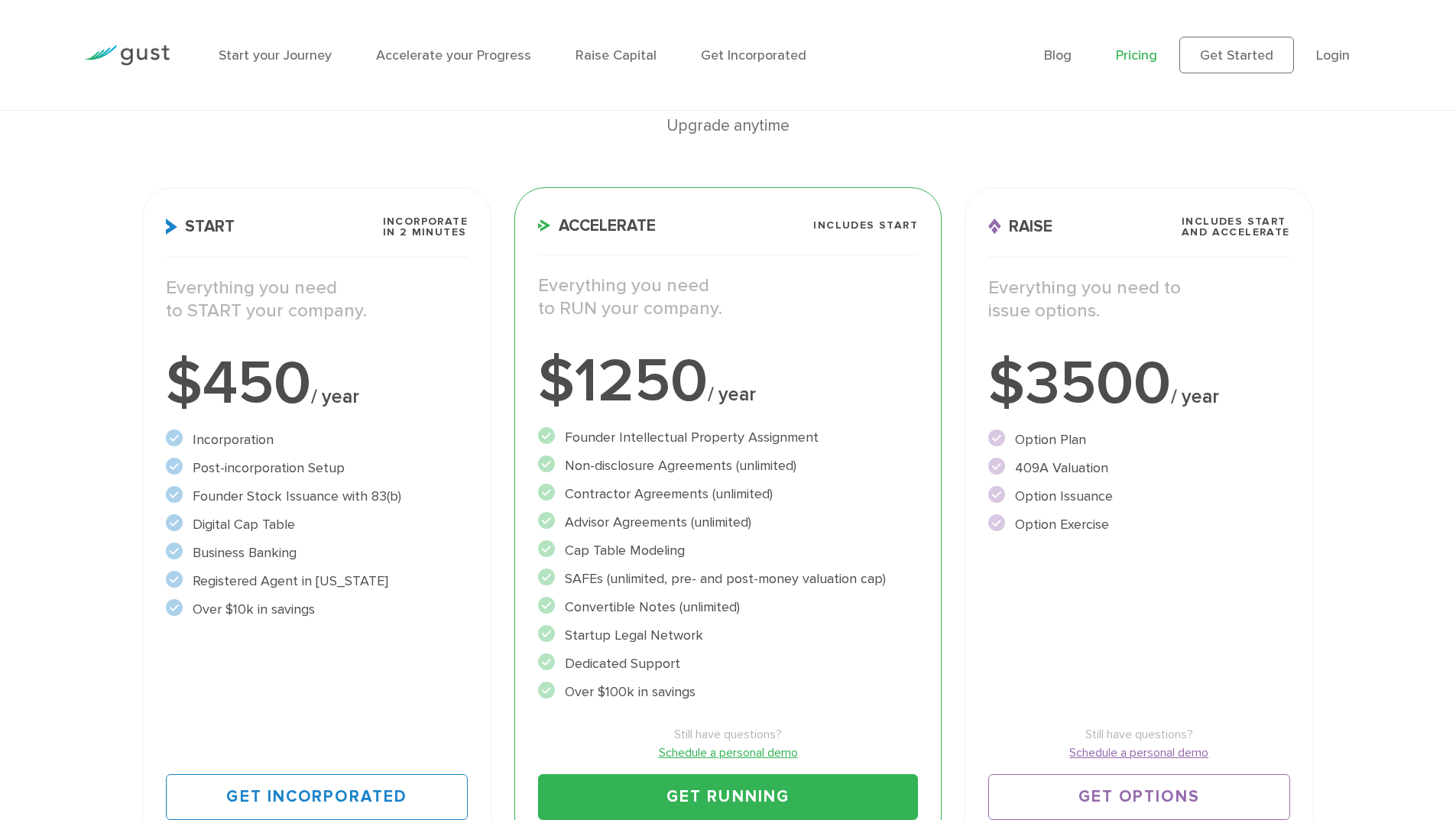
drag, startPoint x: 552, startPoint y: 390, endPoint x: 627, endPoint y: 647, distance: 267.7
click at [627, 647] on div "Accelerate Includes START Everything you need to RUN your company. $1250 / year…" at bounding box center [728, 518] width 427 height 661
click at [627, 647] on ul "Founder Intellectual Property Assignment" at bounding box center [727, 564] width 380 height 275
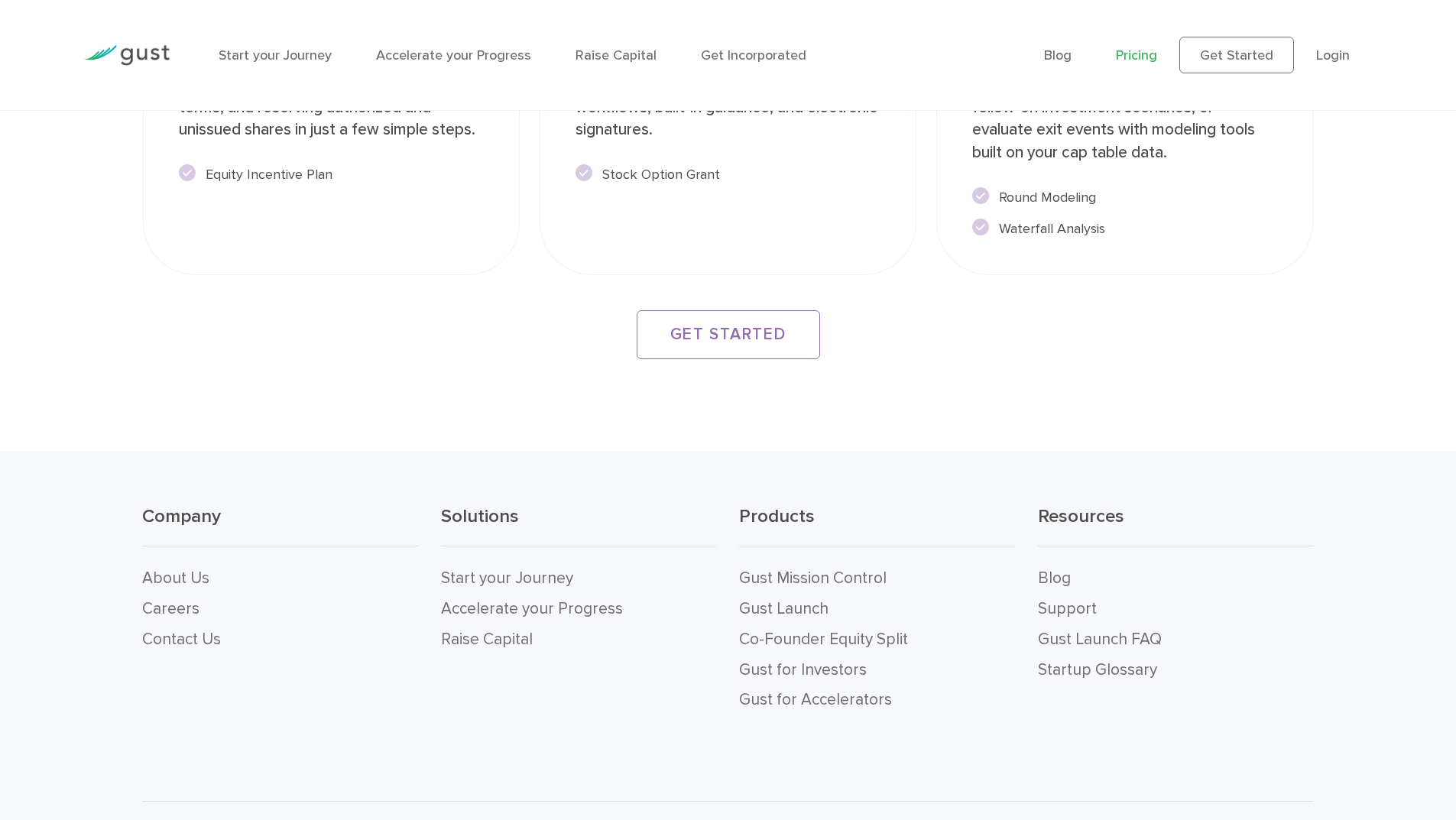
scroll to position [2882, 0]
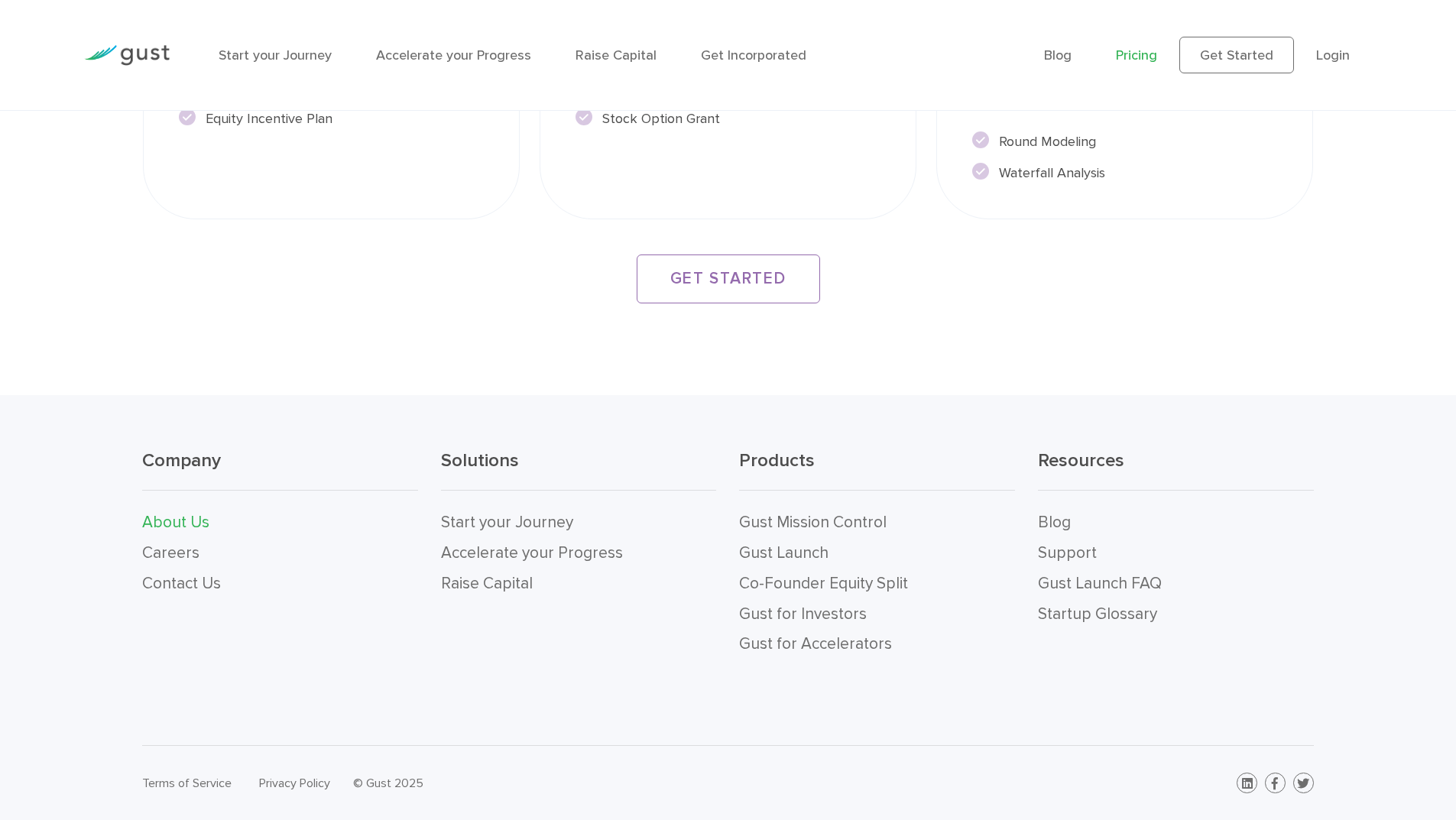
click at [181, 527] on link "About Us" at bounding box center [176, 522] width 67 height 19
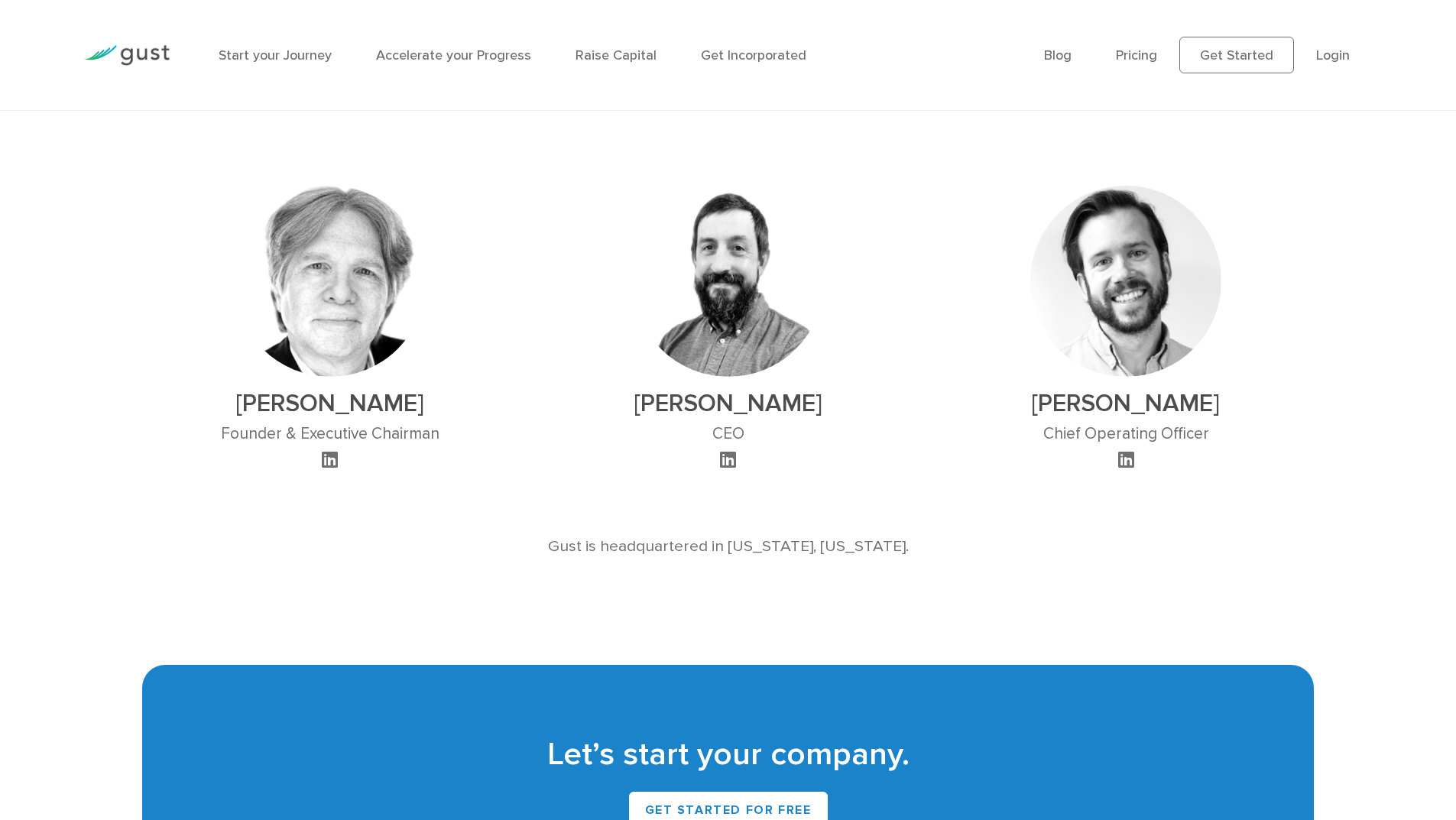
scroll to position [993, 0]
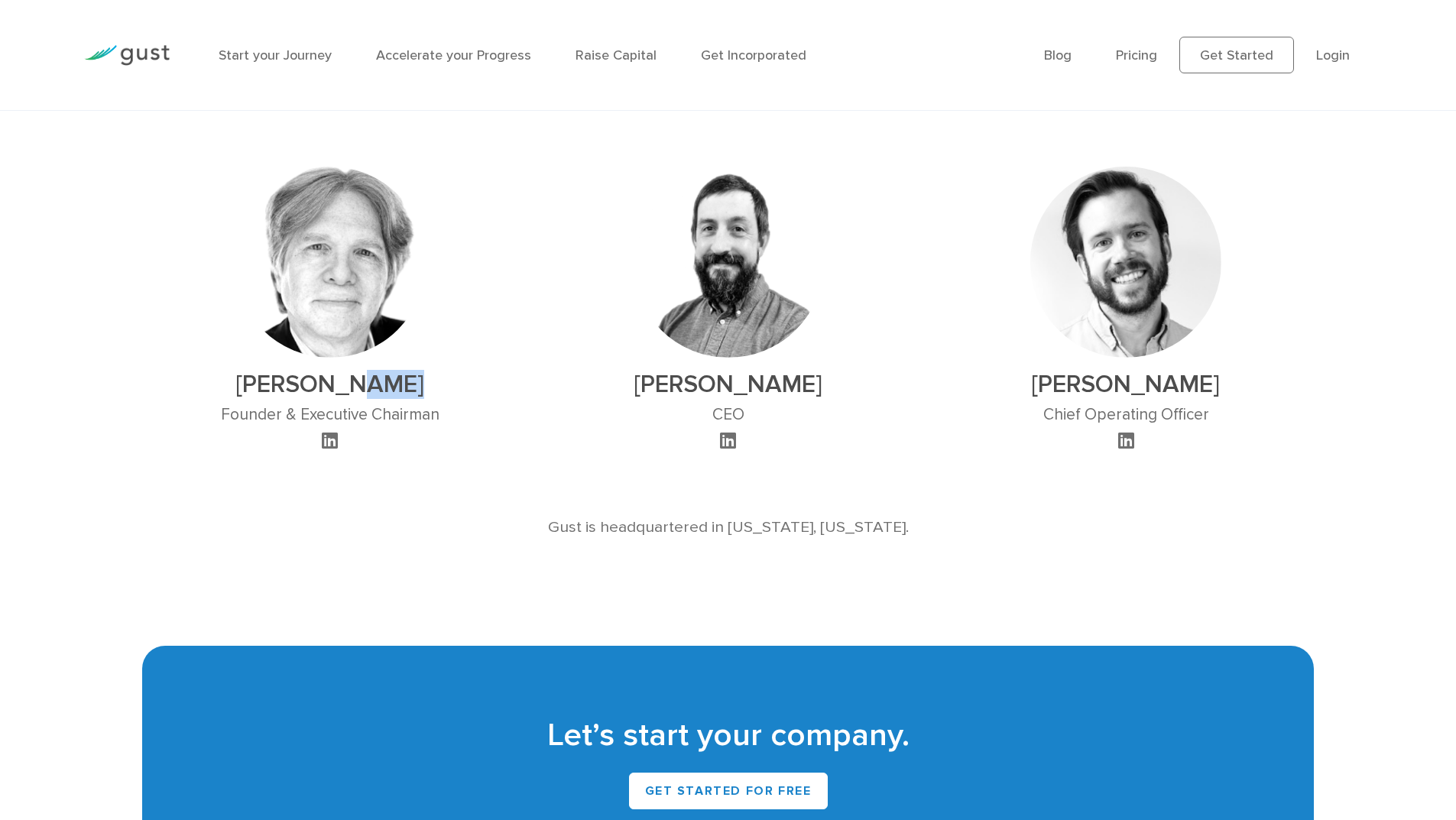
drag, startPoint x: 351, startPoint y: 386, endPoint x: 420, endPoint y: 385, distance: 69.0
click at [420, 385] on h2 "David S. Rose" at bounding box center [330, 385] width 218 height 29
click at [162, 47] on img at bounding box center [126, 55] width 86 height 20
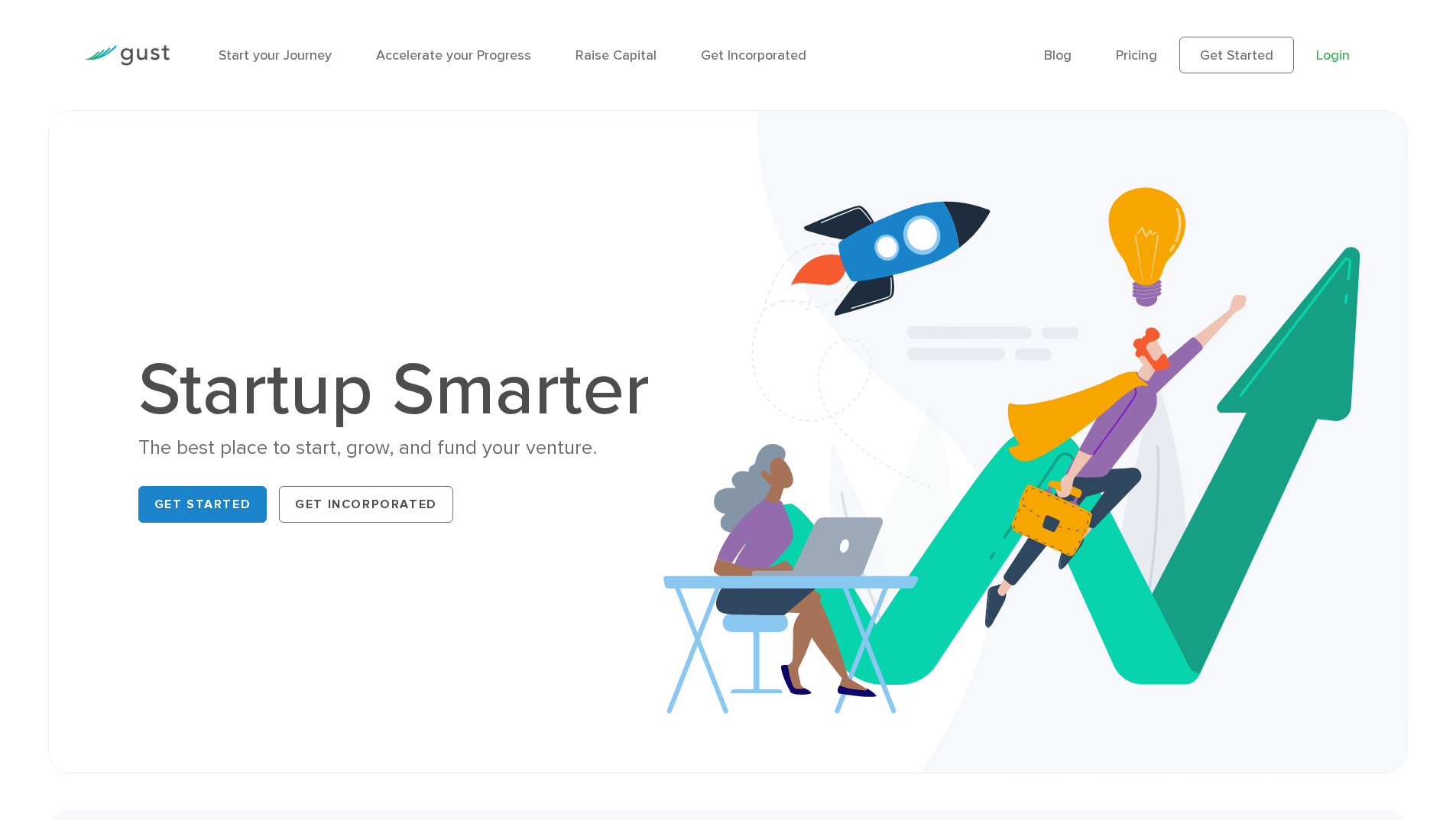
click at [1340, 61] on link "Login" at bounding box center [1332, 55] width 34 height 16
